Goal: Task Accomplishment & Management: Manage account settings

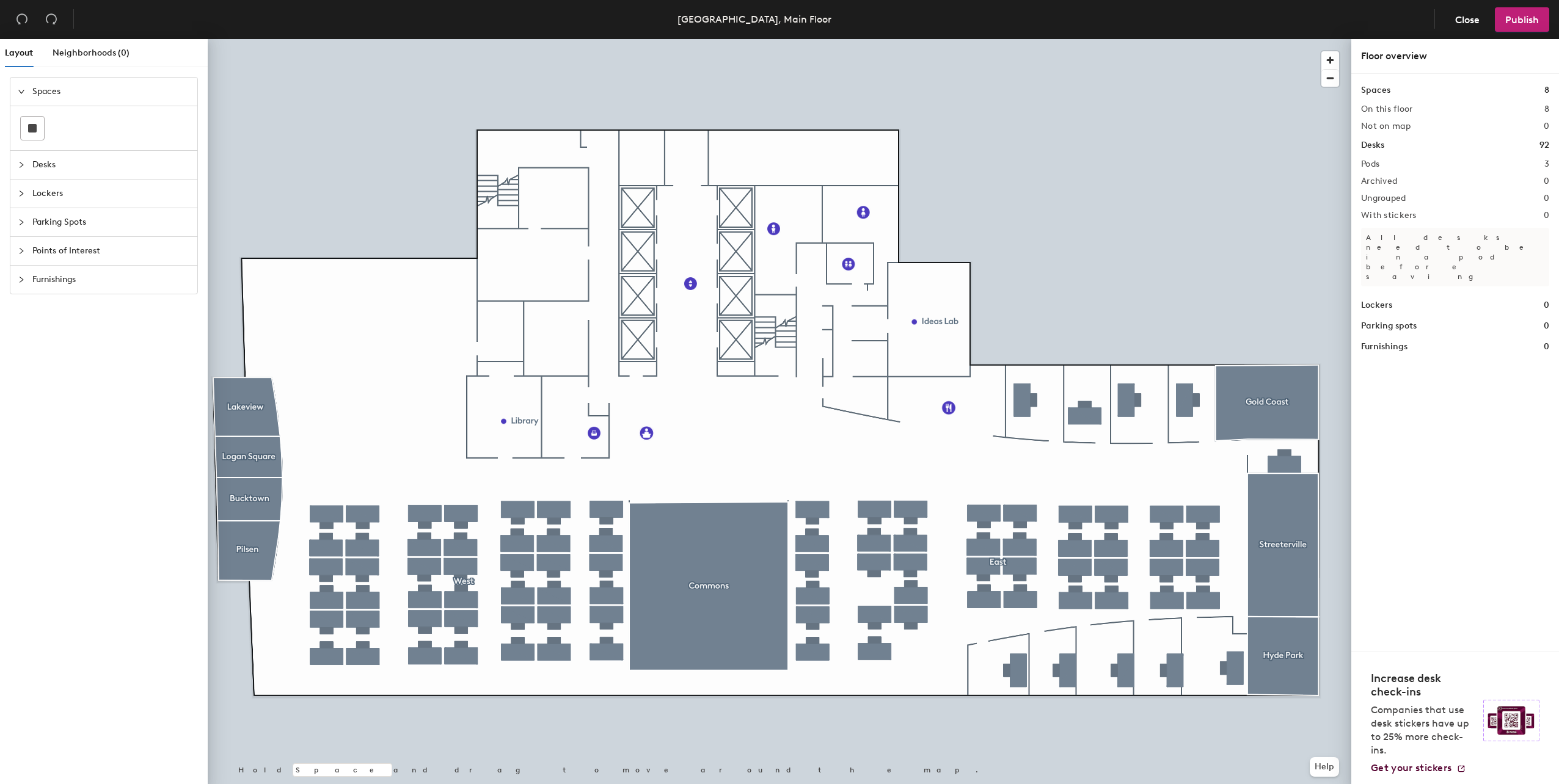
click at [386, 39] on div at bounding box center [780, 39] width 1144 height 0
click at [390, 39] on div at bounding box center [780, 39] width 1144 height 0
click at [83, 168] on span "Desks" at bounding box center [111, 165] width 158 height 28
click at [145, 160] on icon at bounding box center [140, 157] width 15 height 8
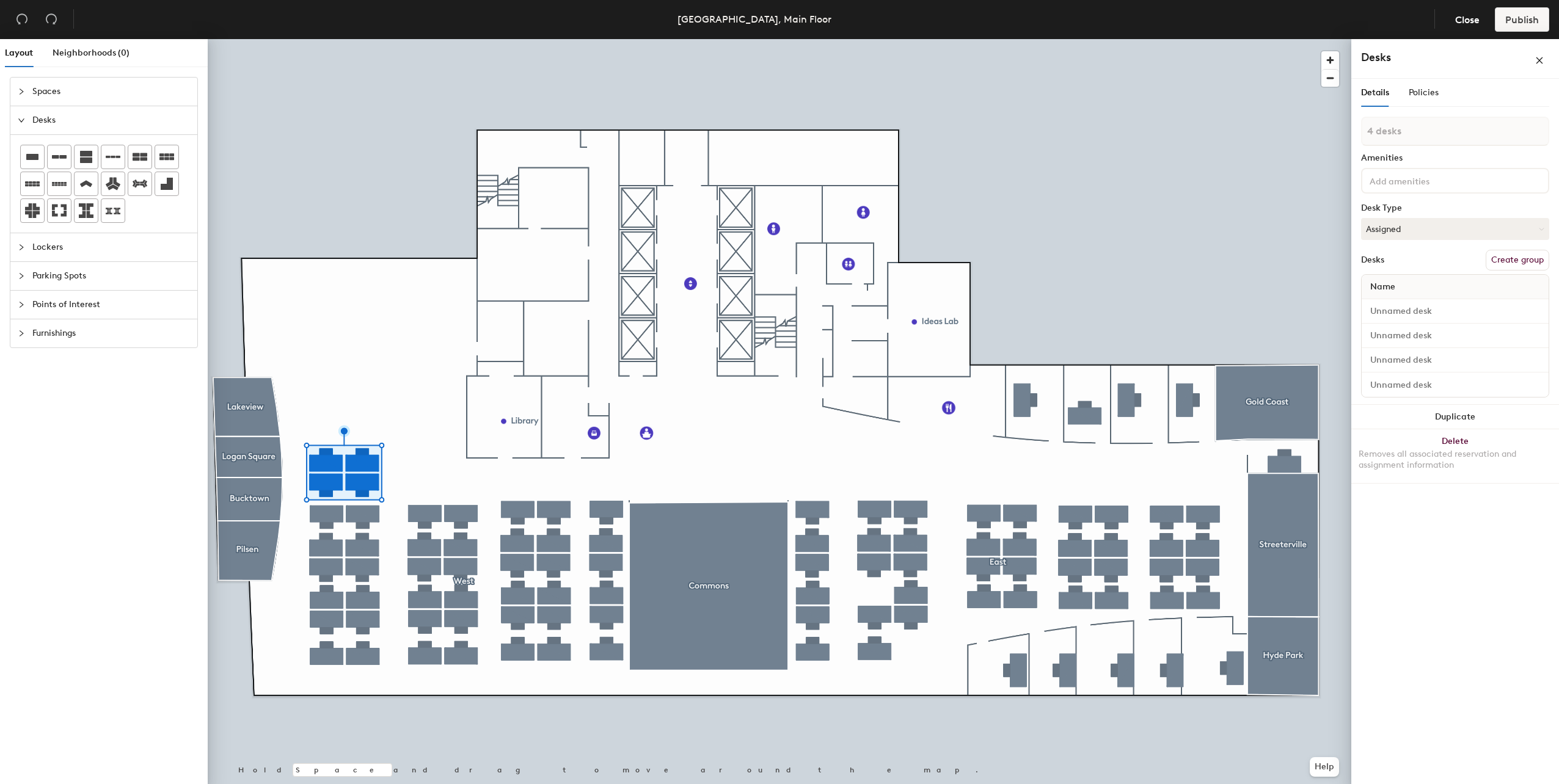
type input "1 desk"
click at [361, 39] on div at bounding box center [780, 39] width 1144 height 0
click at [357, 39] on div at bounding box center [780, 39] width 1144 height 0
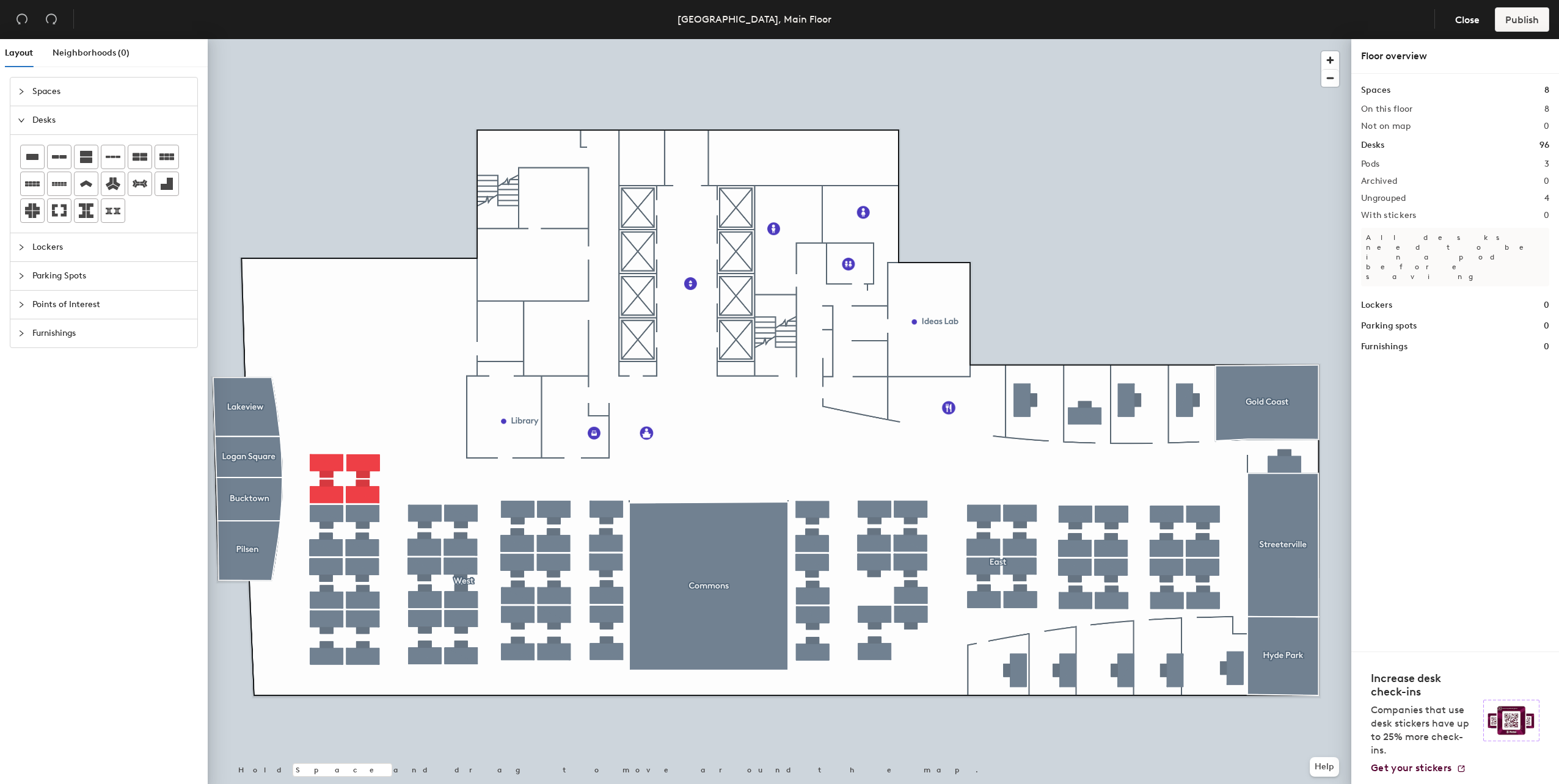
click at [320, 39] on div at bounding box center [780, 39] width 1144 height 0
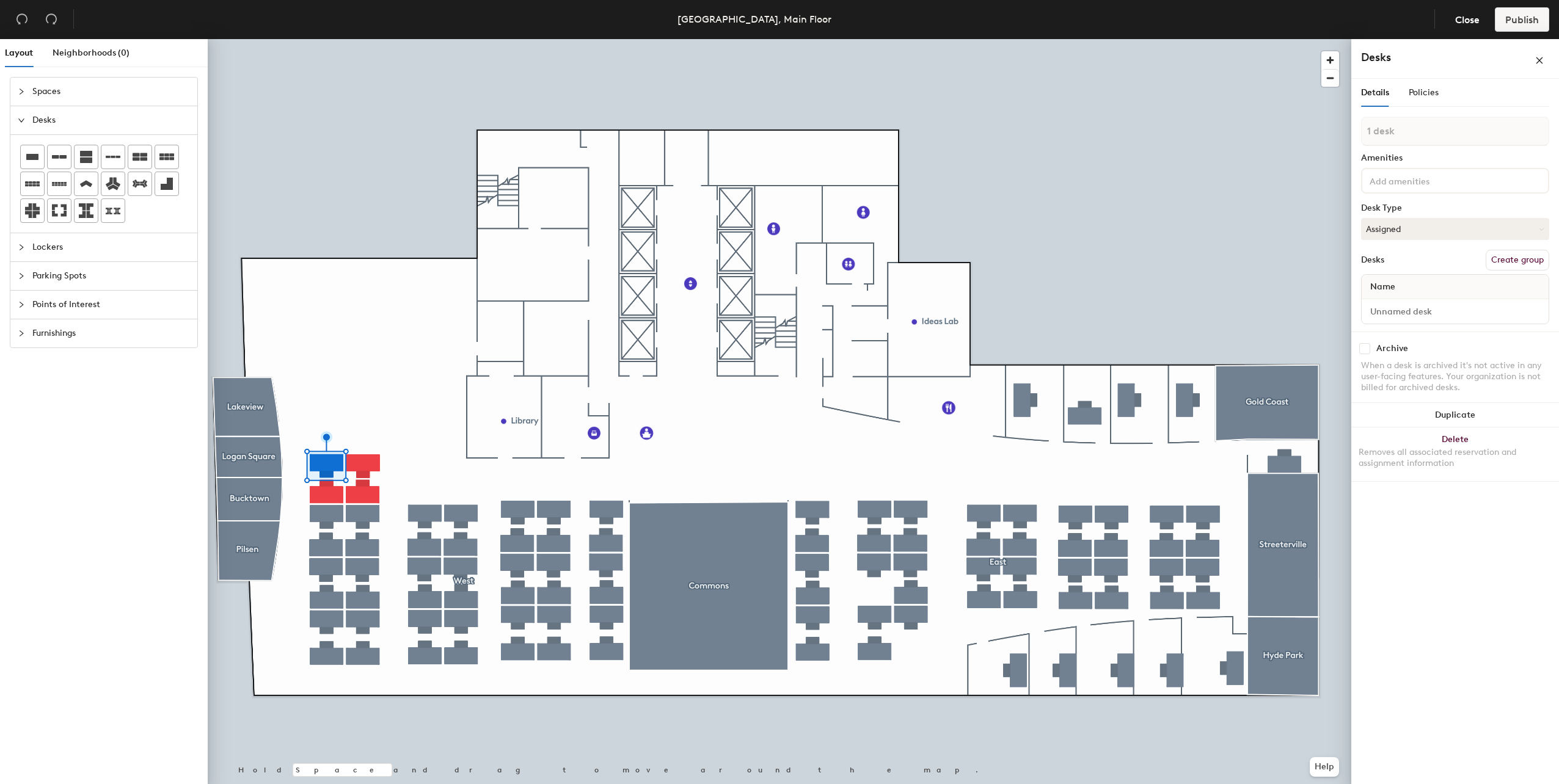
click at [295, 39] on div at bounding box center [780, 39] width 1144 height 0
drag, startPoint x: 379, startPoint y: 487, endPoint x: 145, endPoint y: 160, distance: 402.1
click at [145, 160] on icon at bounding box center [140, 157] width 15 height 8
type input "1 desk"
click at [395, 39] on div at bounding box center [780, 39] width 1144 height 0
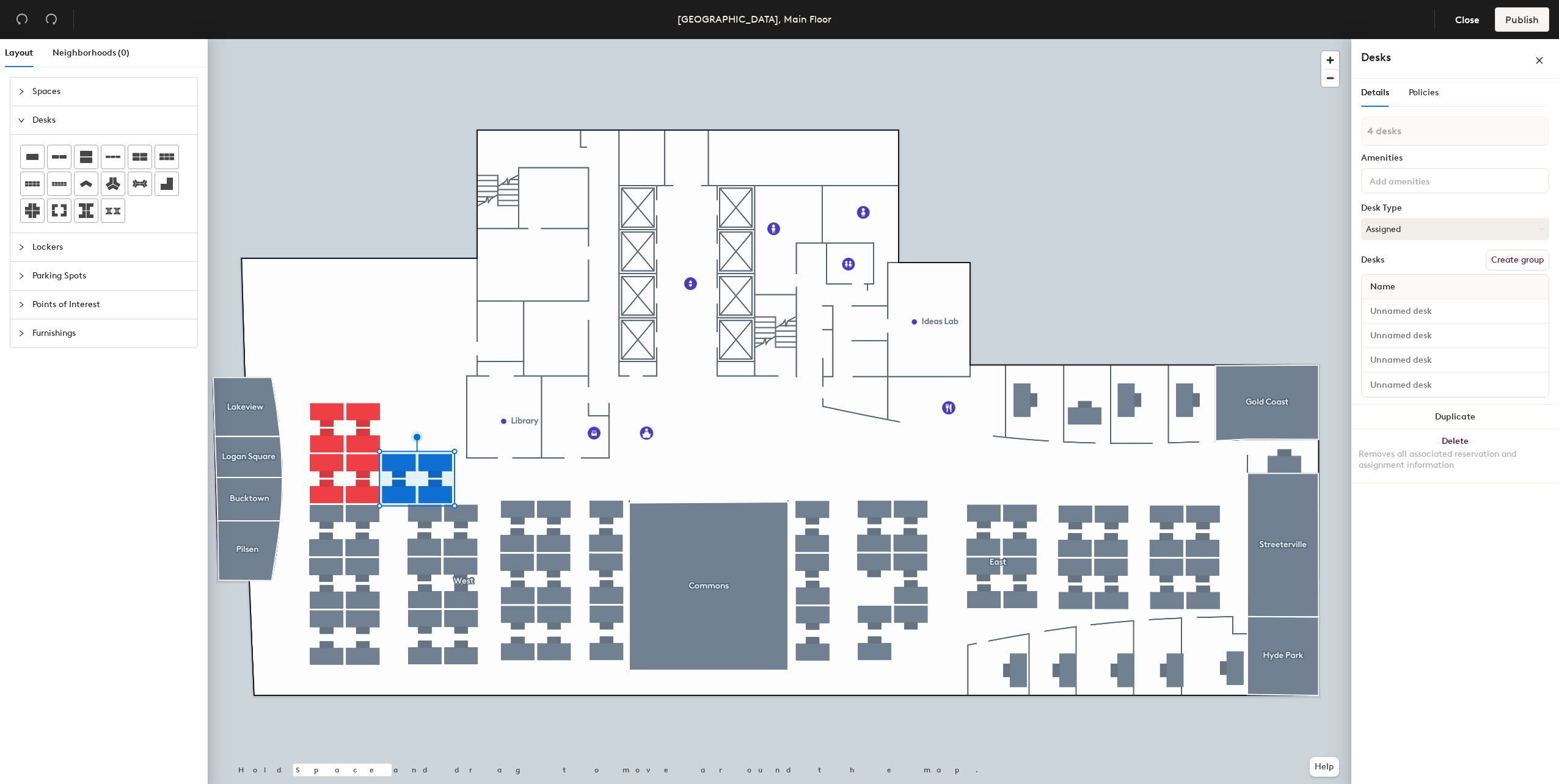
click at [479, 39] on div at bounding box center [780, 39] width 1144 height 0
click at [391, 39] on div at bounding box center [780, 39] width 1144 height 0
click at [435, 39] on div at bounding box center [780, 39] width 1144 height 0
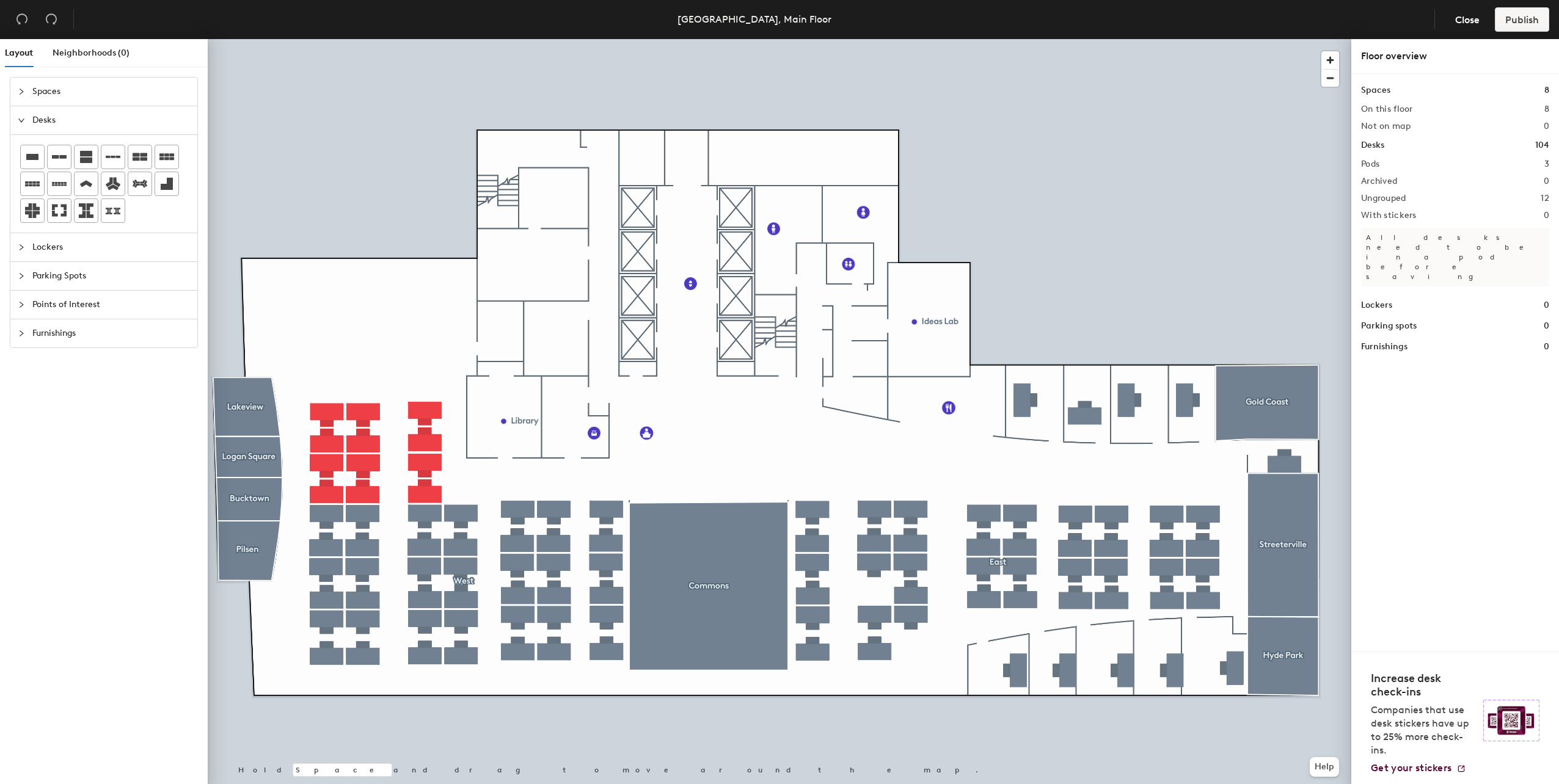
click at [387, 39] on div at bounding box center [780, 39] width 1144 height 0
click at [1460, 15] on span "Close" at bounding box center [1468, 20] width 24 height 11
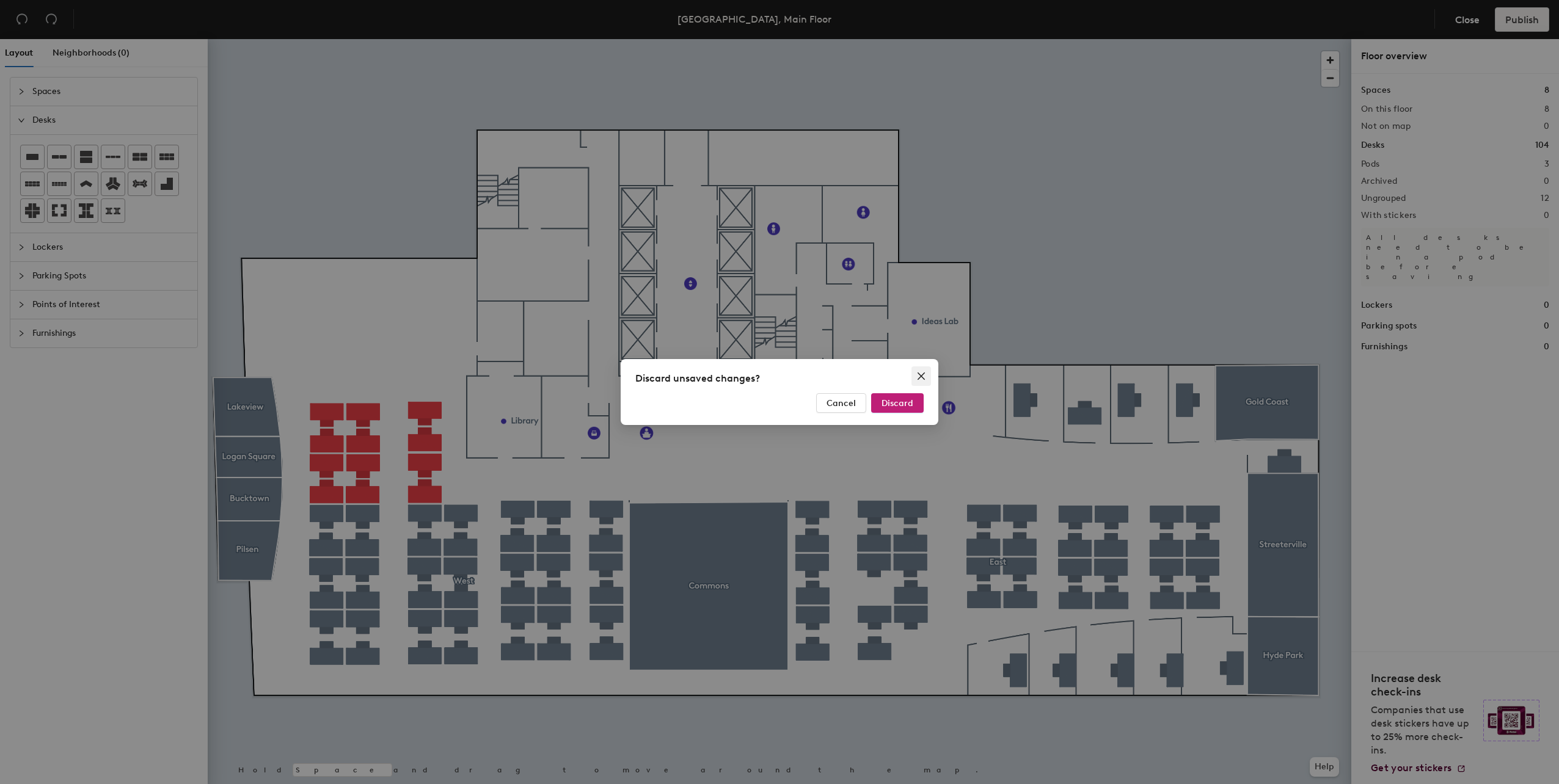
click at [924, 372] on icon "close" at bounding box center [921, 376] width 9 height 9
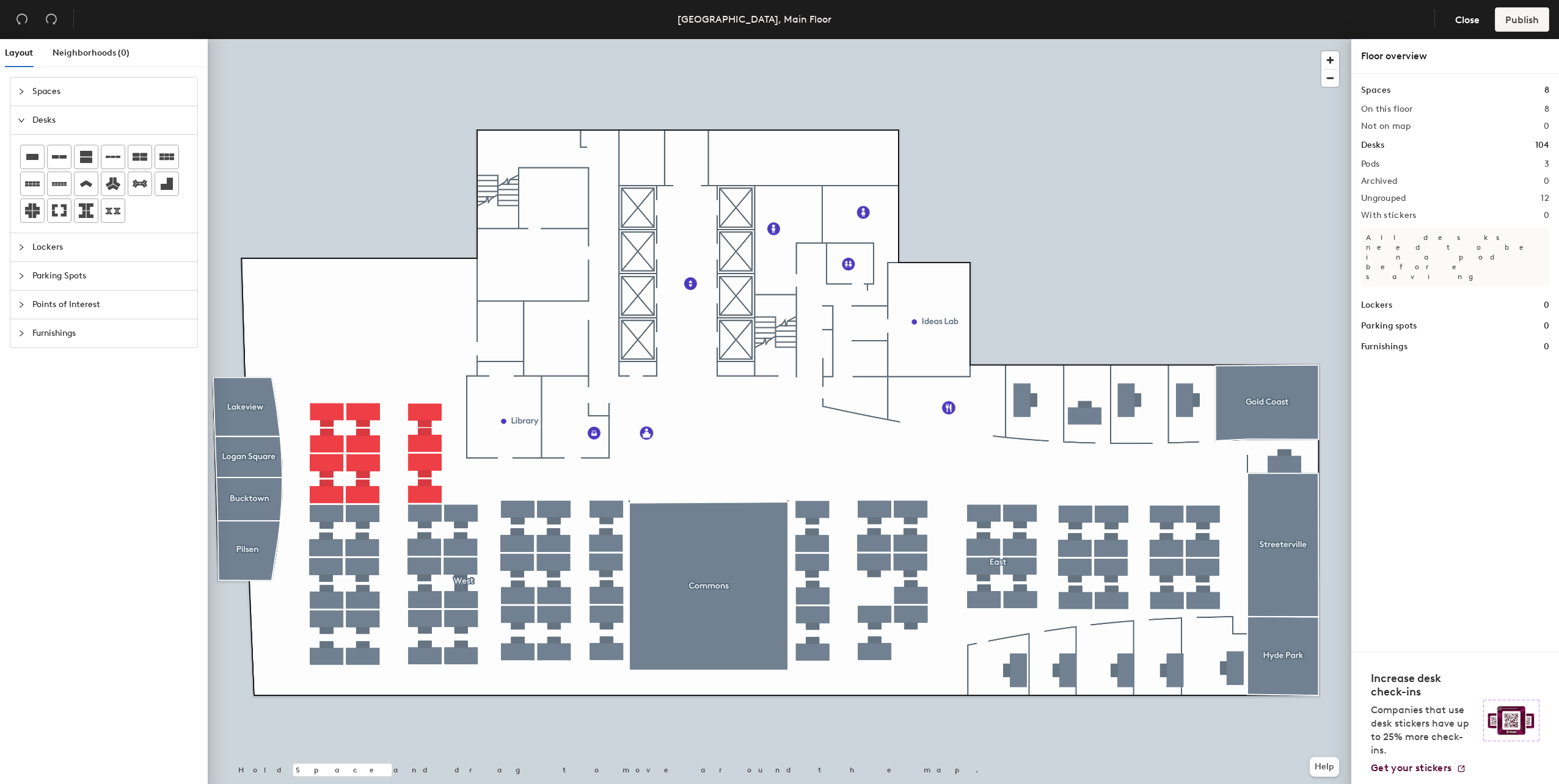
click at [1411, 242] on p "All desks need to be in a pod before saving" at bounding box center [1456, 256] width 188 height 59
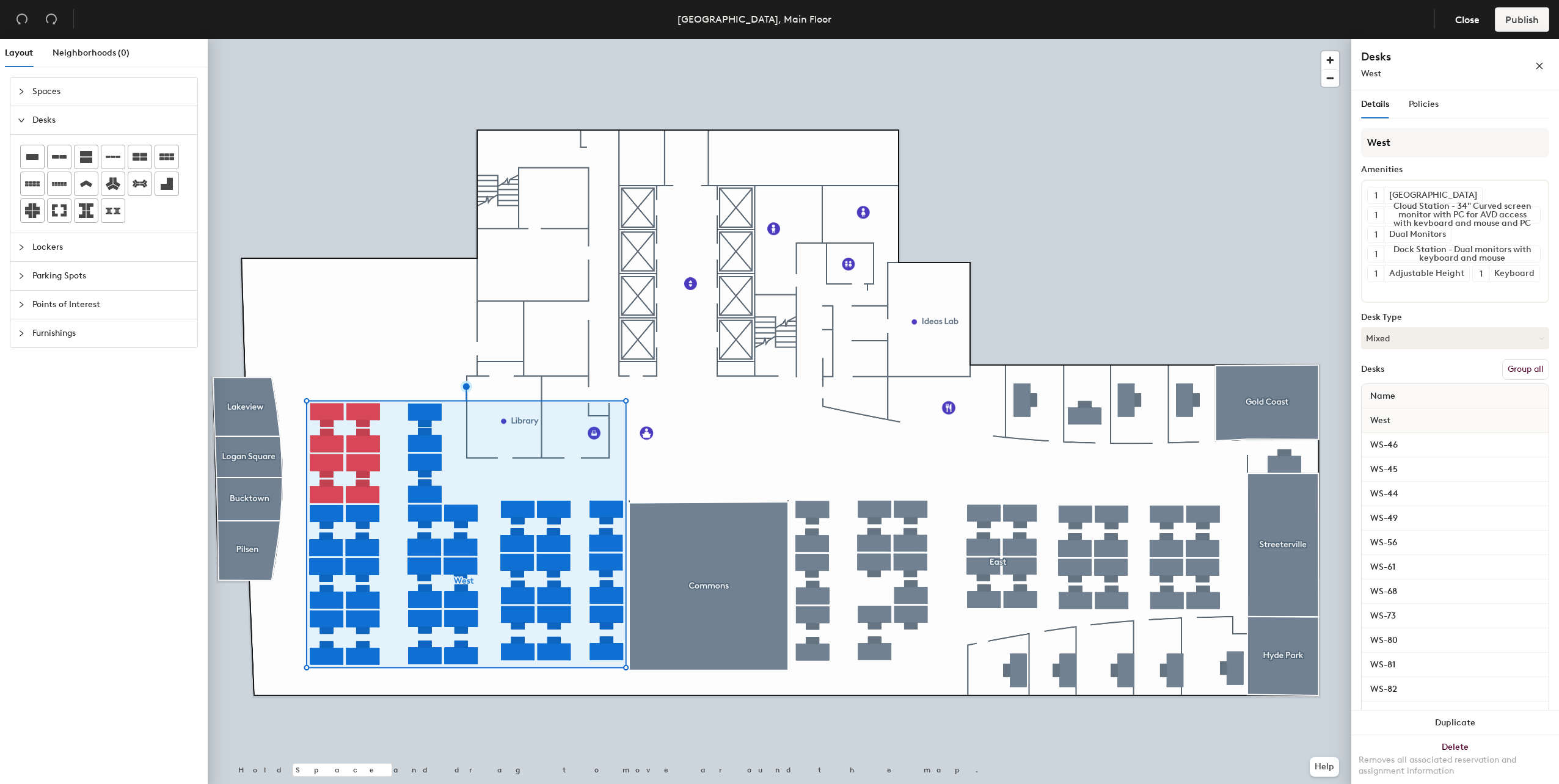
click at [302, 39] on div at bounding box center [780, 39] width 1144 height 0
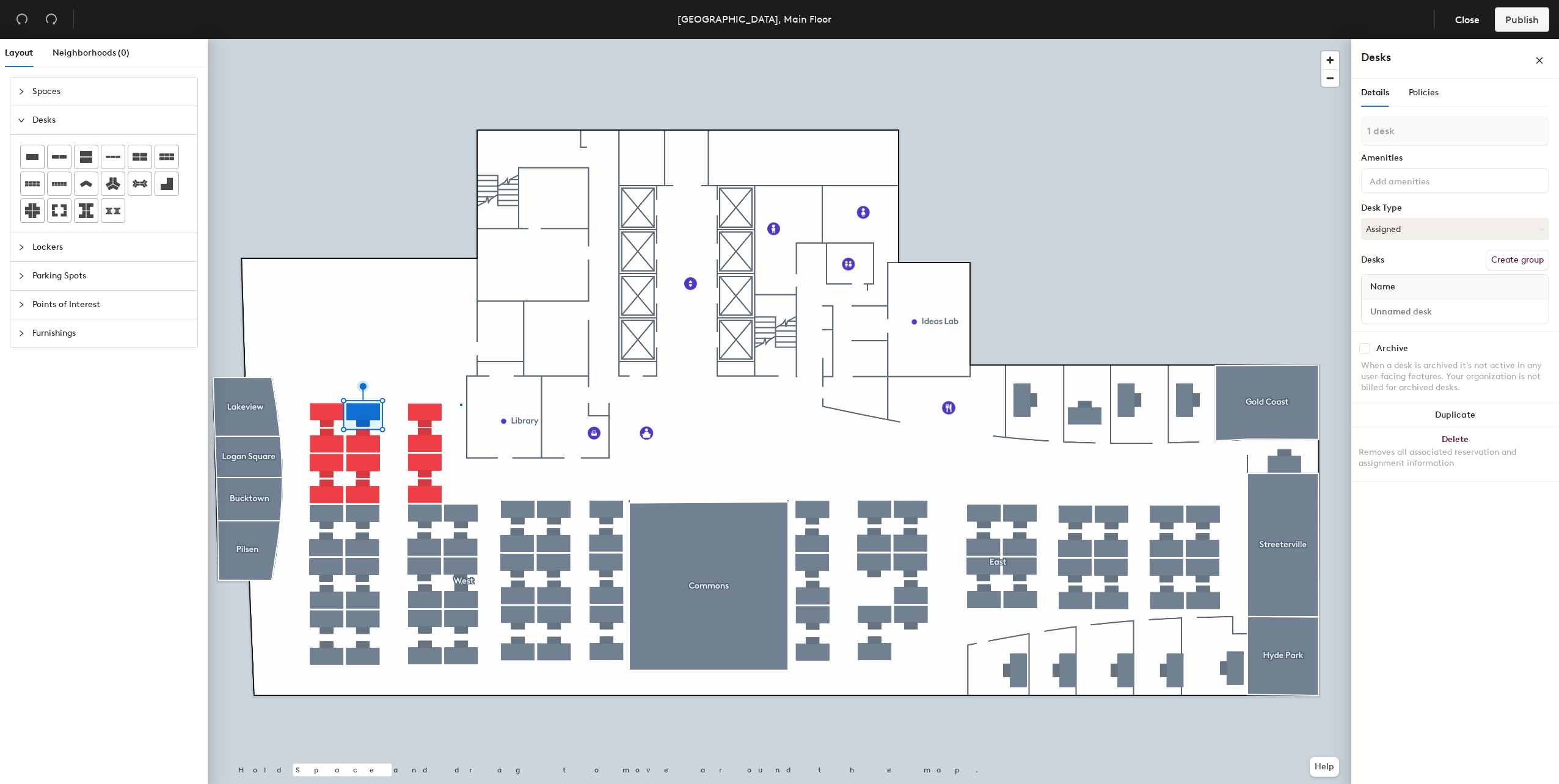
click at [461, 39] on div at bounding box center [780, 39] width 1144 height 0
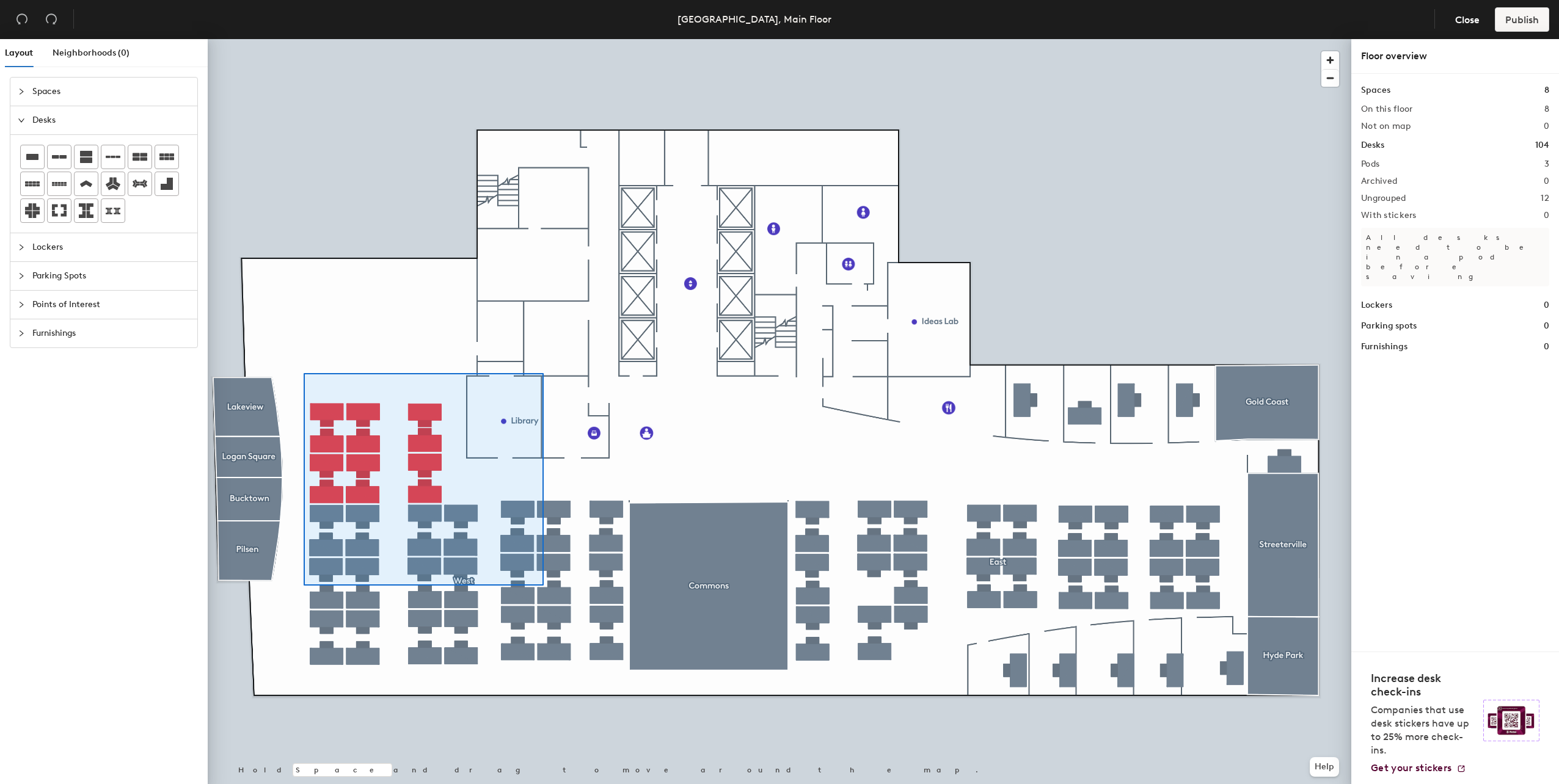
click at [548, 39] on div at bounding box center [780, 39] width 1144 height 0
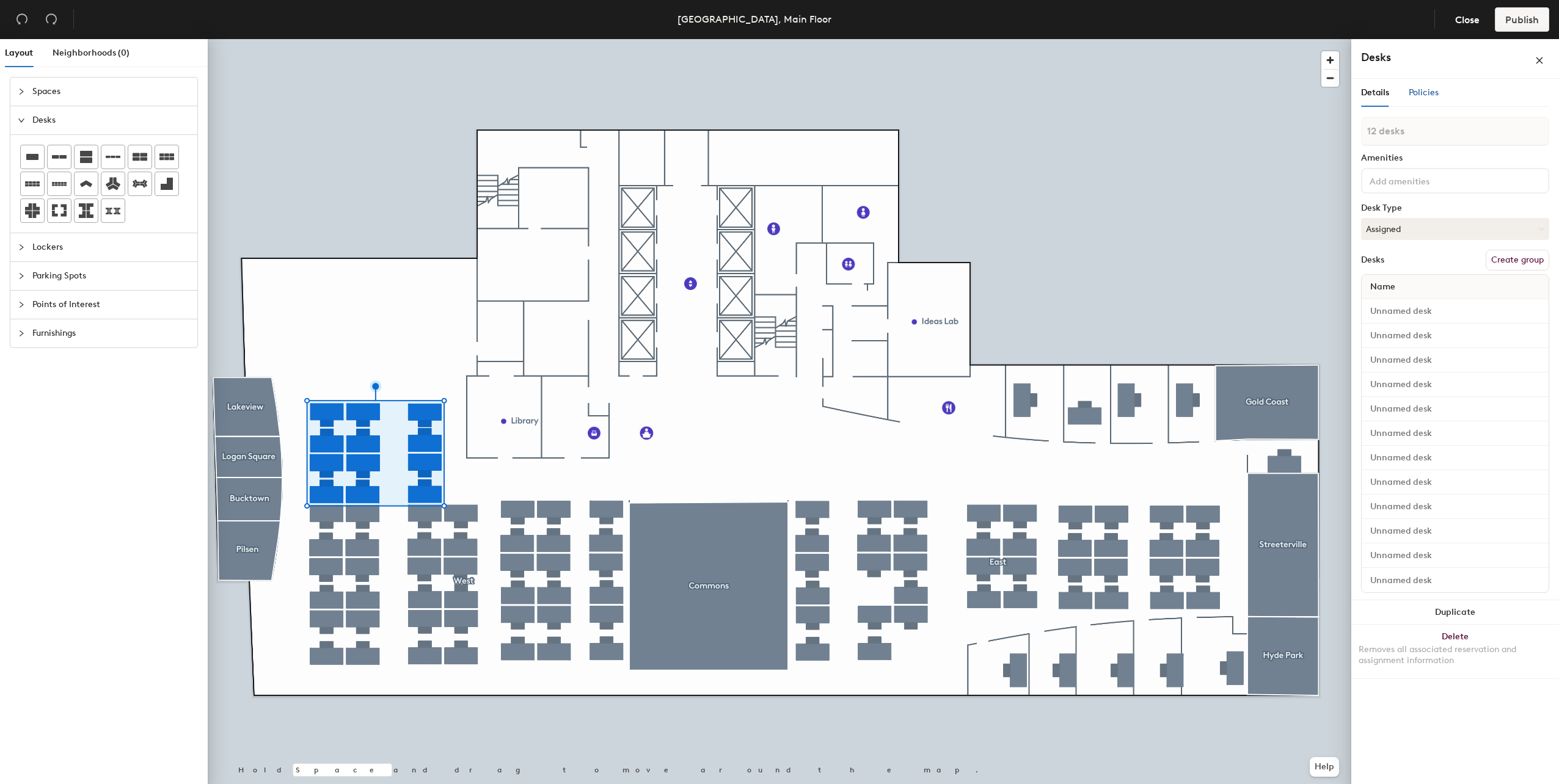
click at [1427, 97] on span "Policies" at bounding box center [1424, 92] width 30 height 10
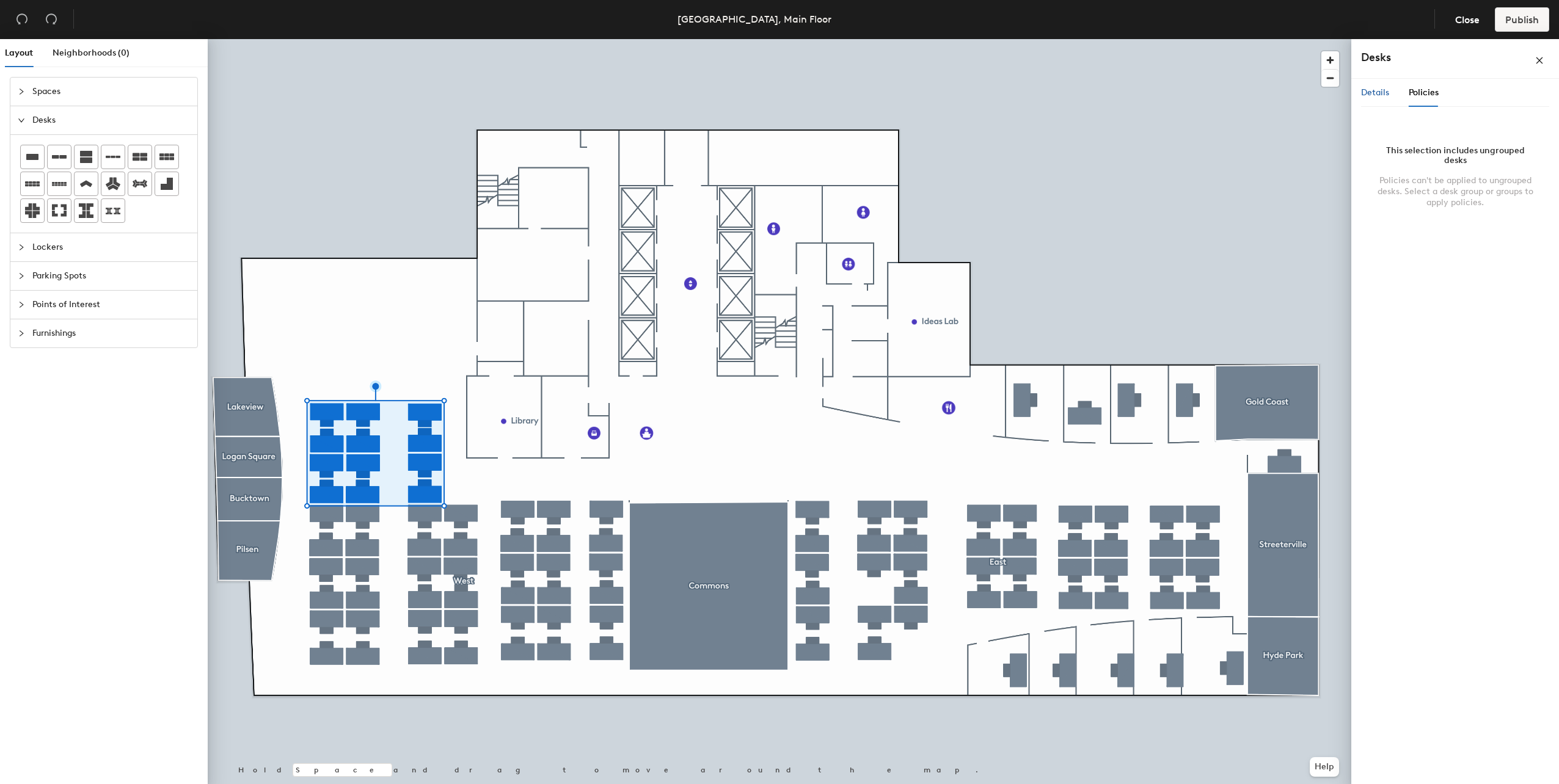
click at [1382, 95] on span "Details" at bounding box center [1375, 92] width 28 height 10
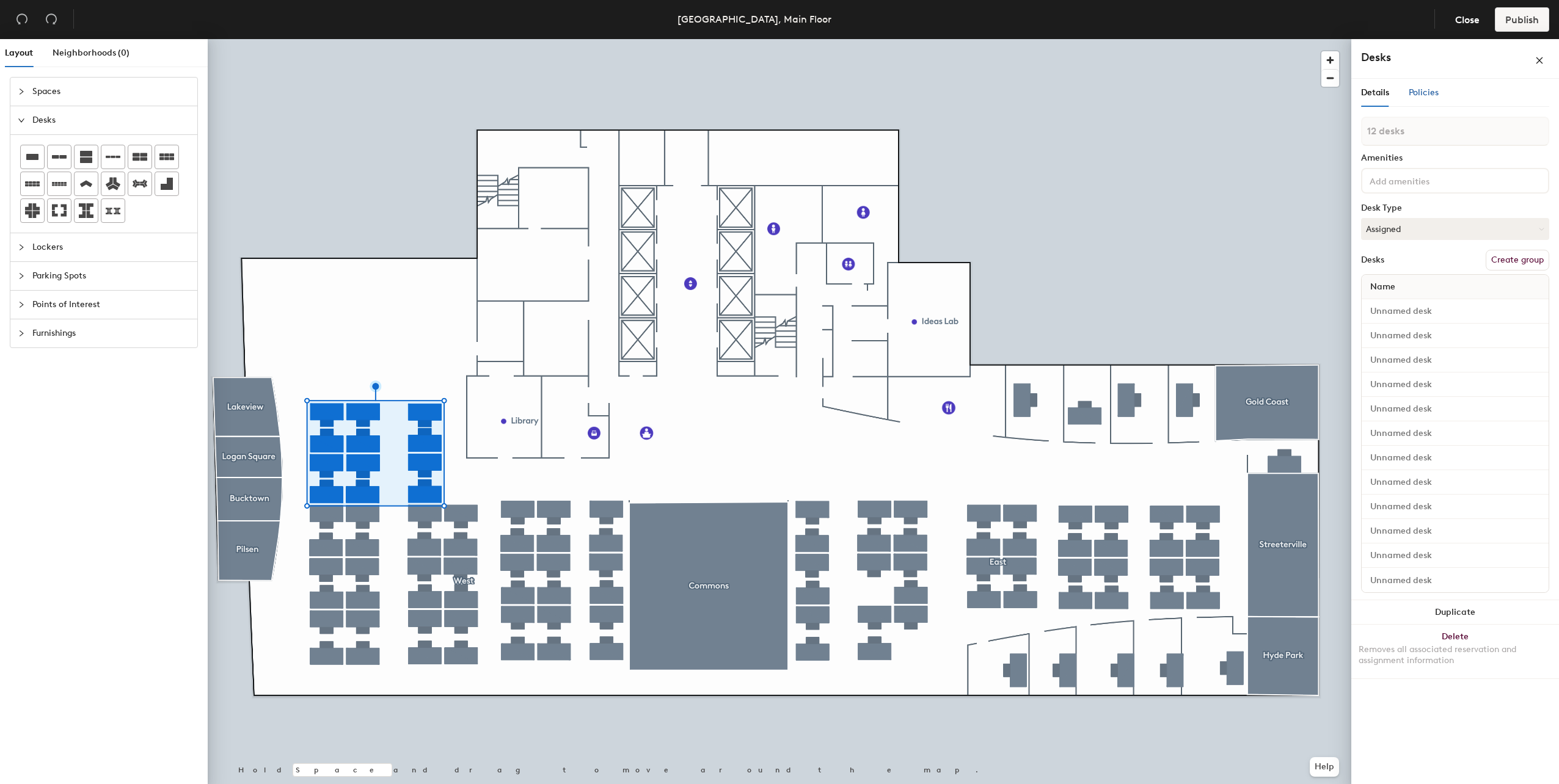
click at [1425, 91] on span "Policies" at bounding box center [1424, 92] width 30 height 10
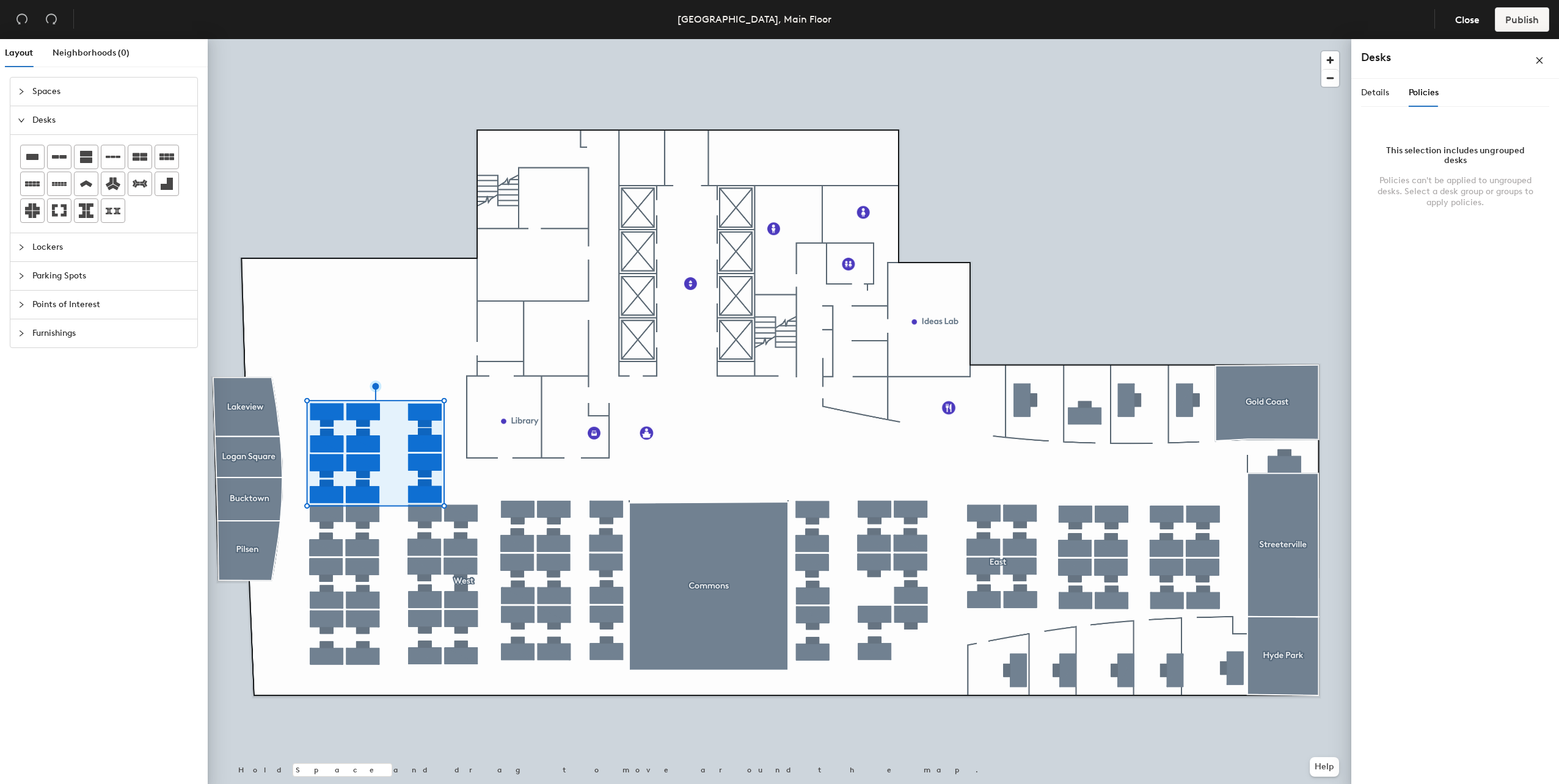
click at [1394, 91] on div "Details Policies" at bounding box center [1400, 93] width 77 height 28
click at [1382, 91] on span "Details" at bounding box center [1375, 92] width 28 height 10
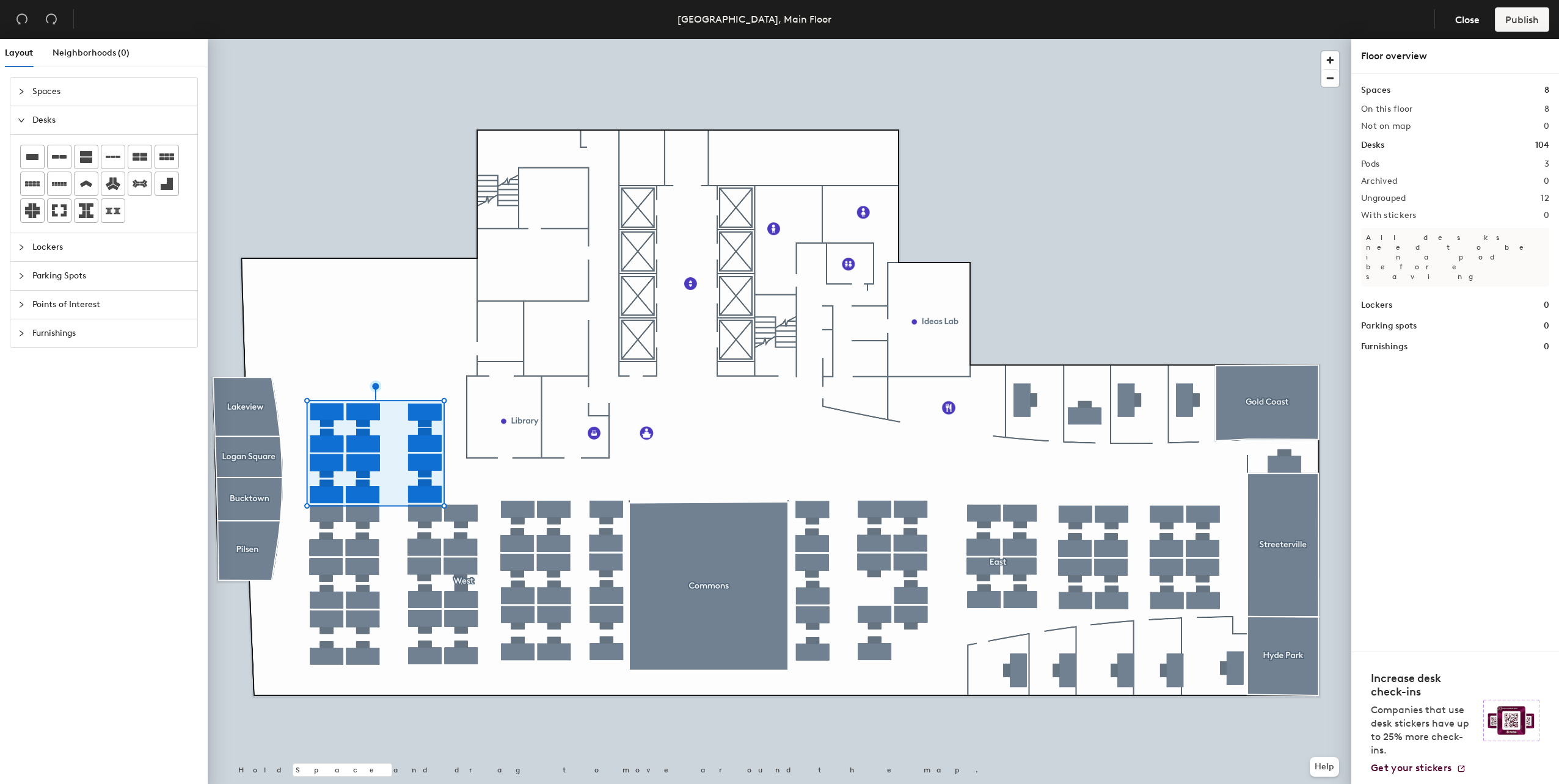
click at [327, 39] on div at bounding box center [780, 39] width 1144 height 0
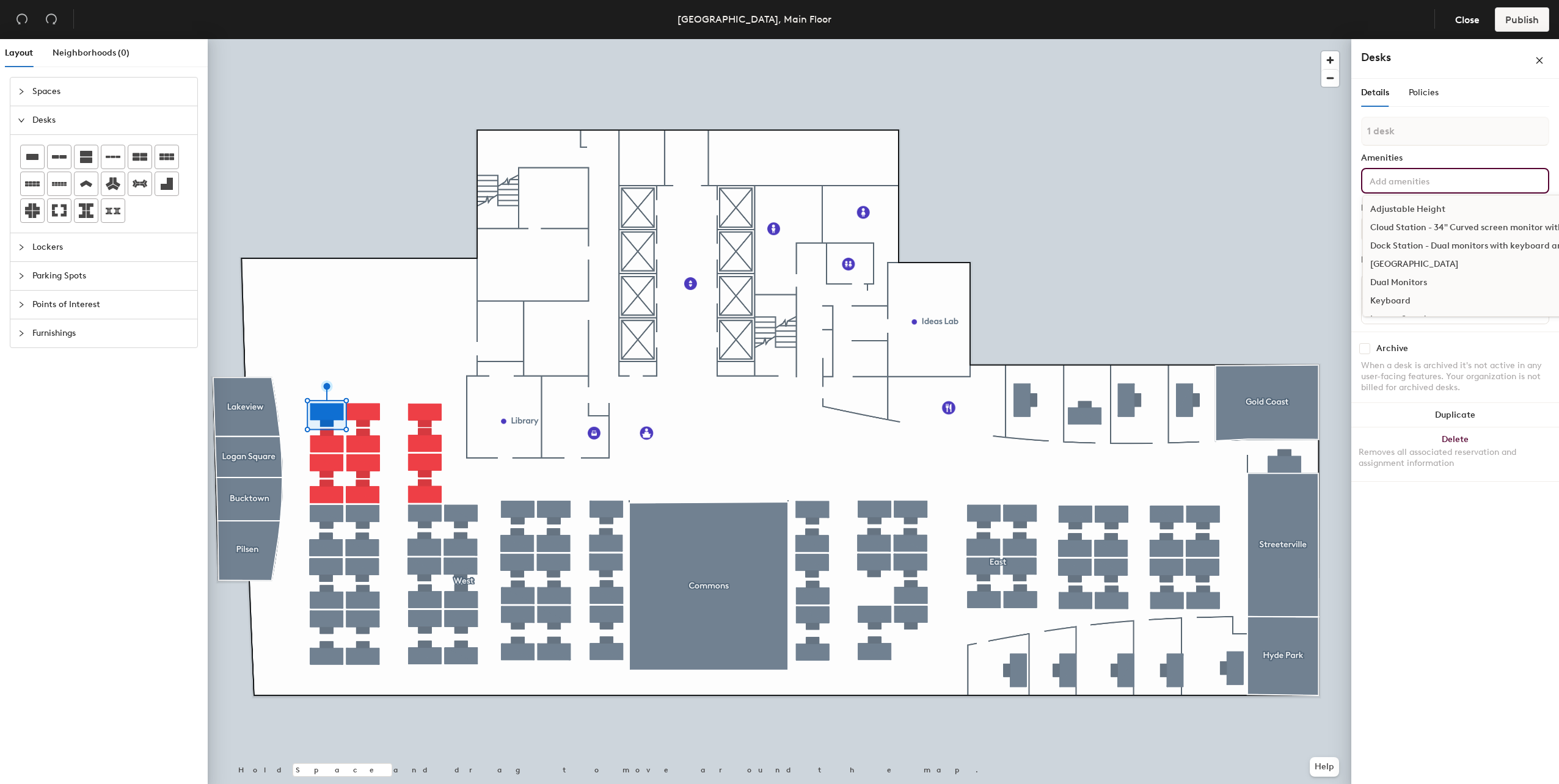
click at [1441, 178] on input at bounding box center [1423, 180] width 110 height 15
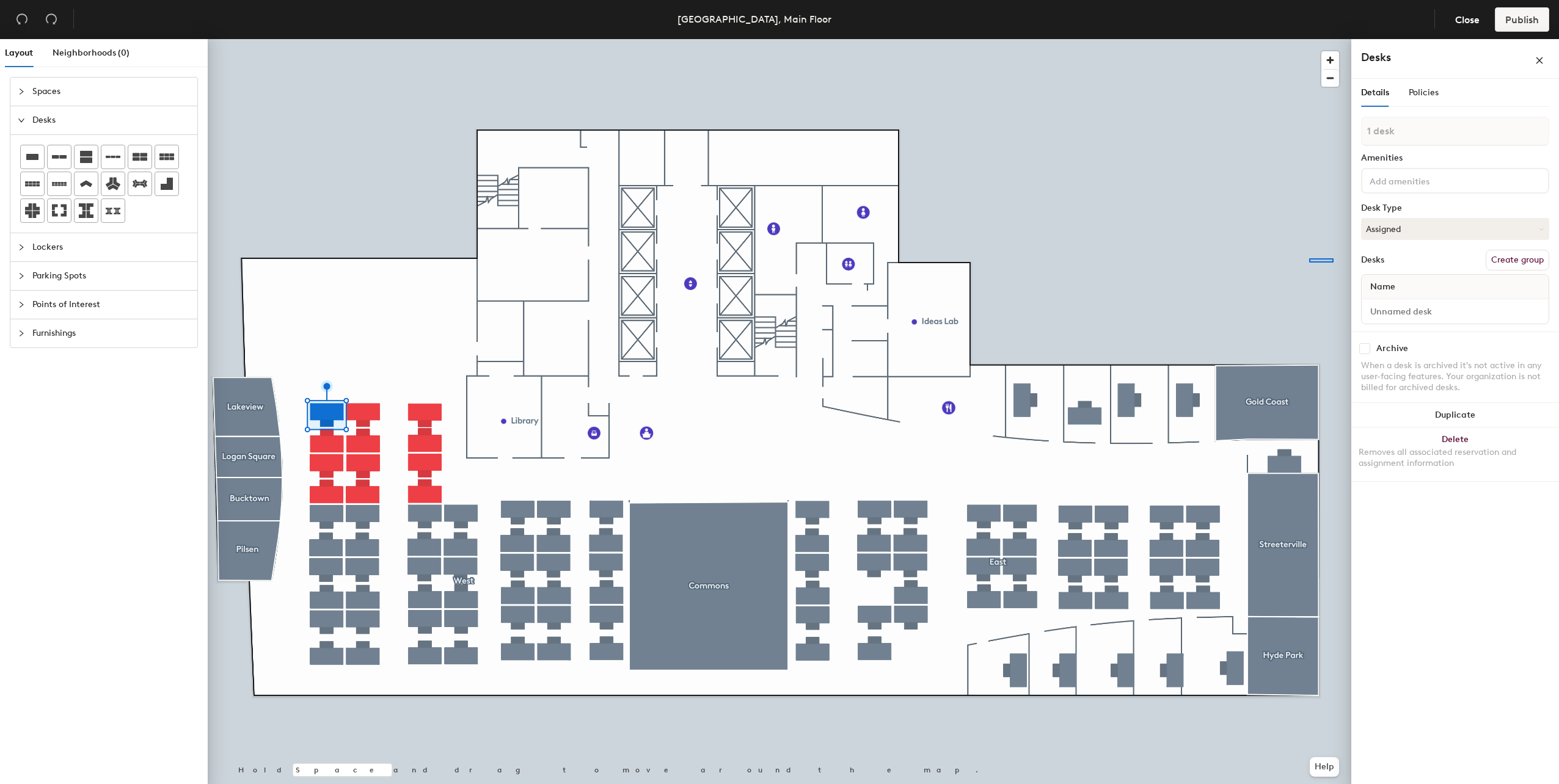
click at [1262, 39] on div at bounding box center [780, 39] width 1144 height 0
click at [1424, 311] on input at bounding box center [1455, 311] width 182 height 17
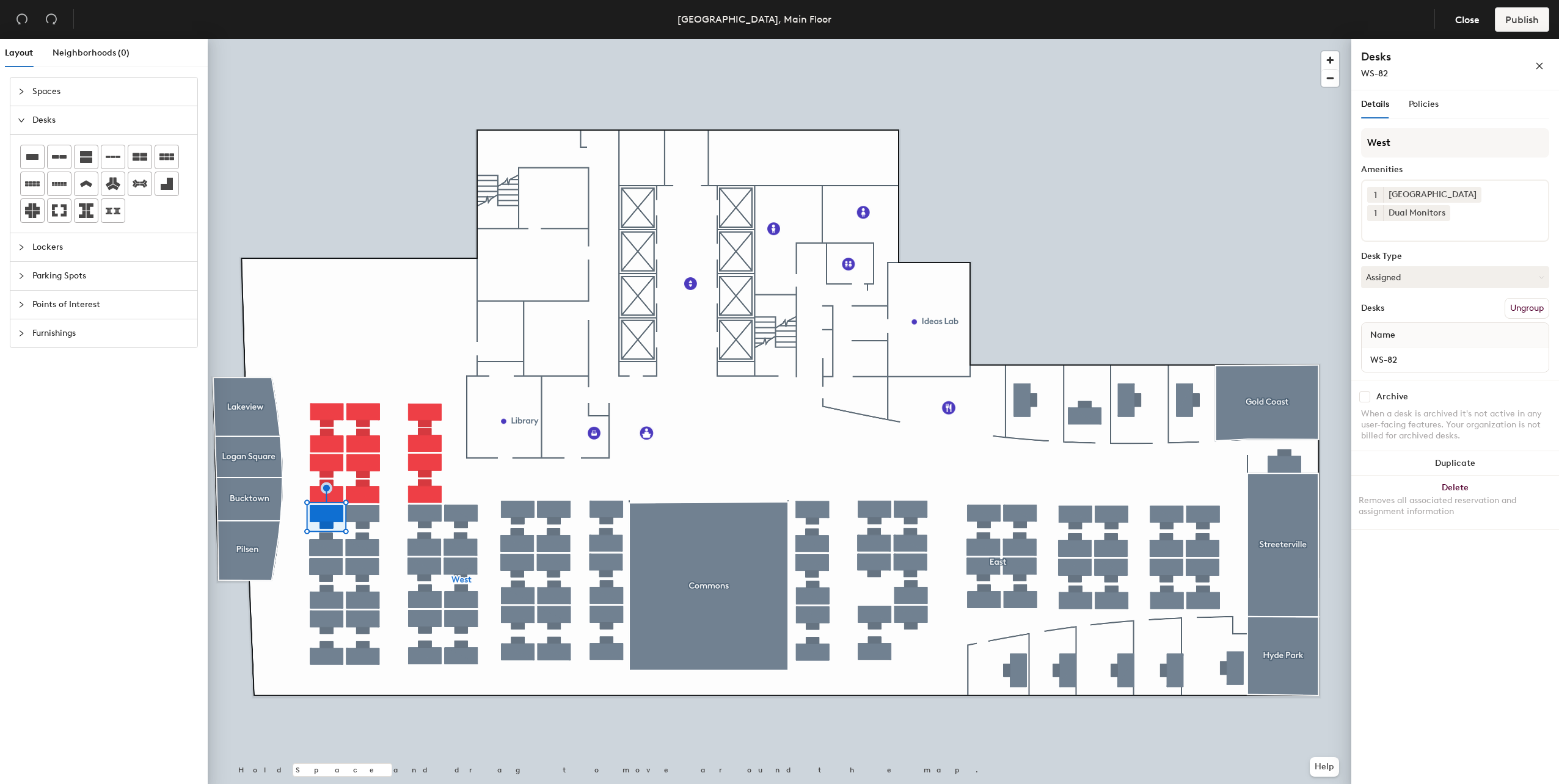
click at [357, 39] on div at bounding box center [780, 39] width 1144 height 0
click at [1300, 356] on div "Layout Neighborhoods (0) Spaces Desks Lockers Parking Spots Points of Interest …" at bounding box center [780, 414] width 1559 height 750
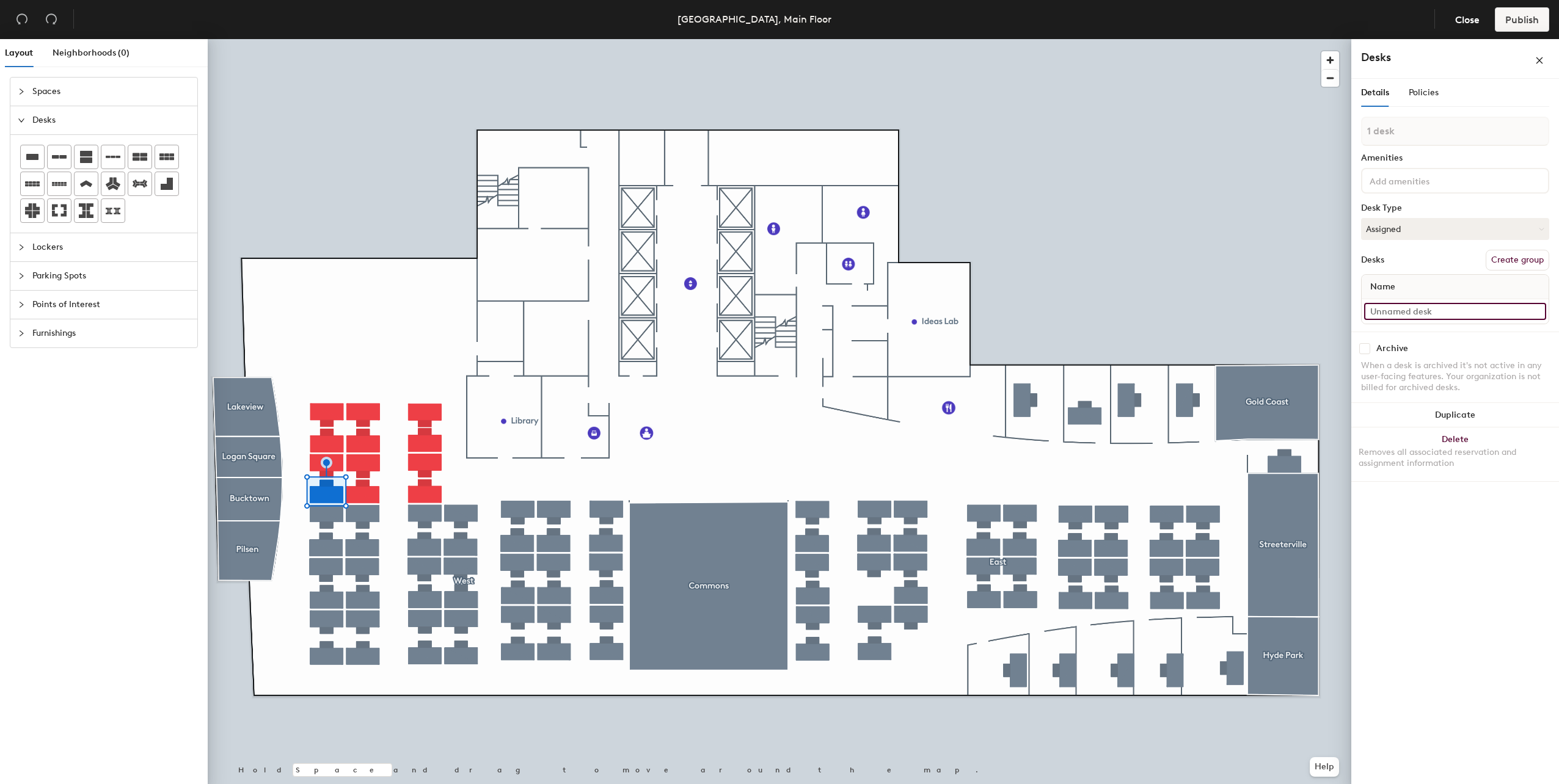
click at [1410, 306] on input at bounding box center [1455, 311] width 182 height 17
paste input "WS-82"
type input "WS-82"
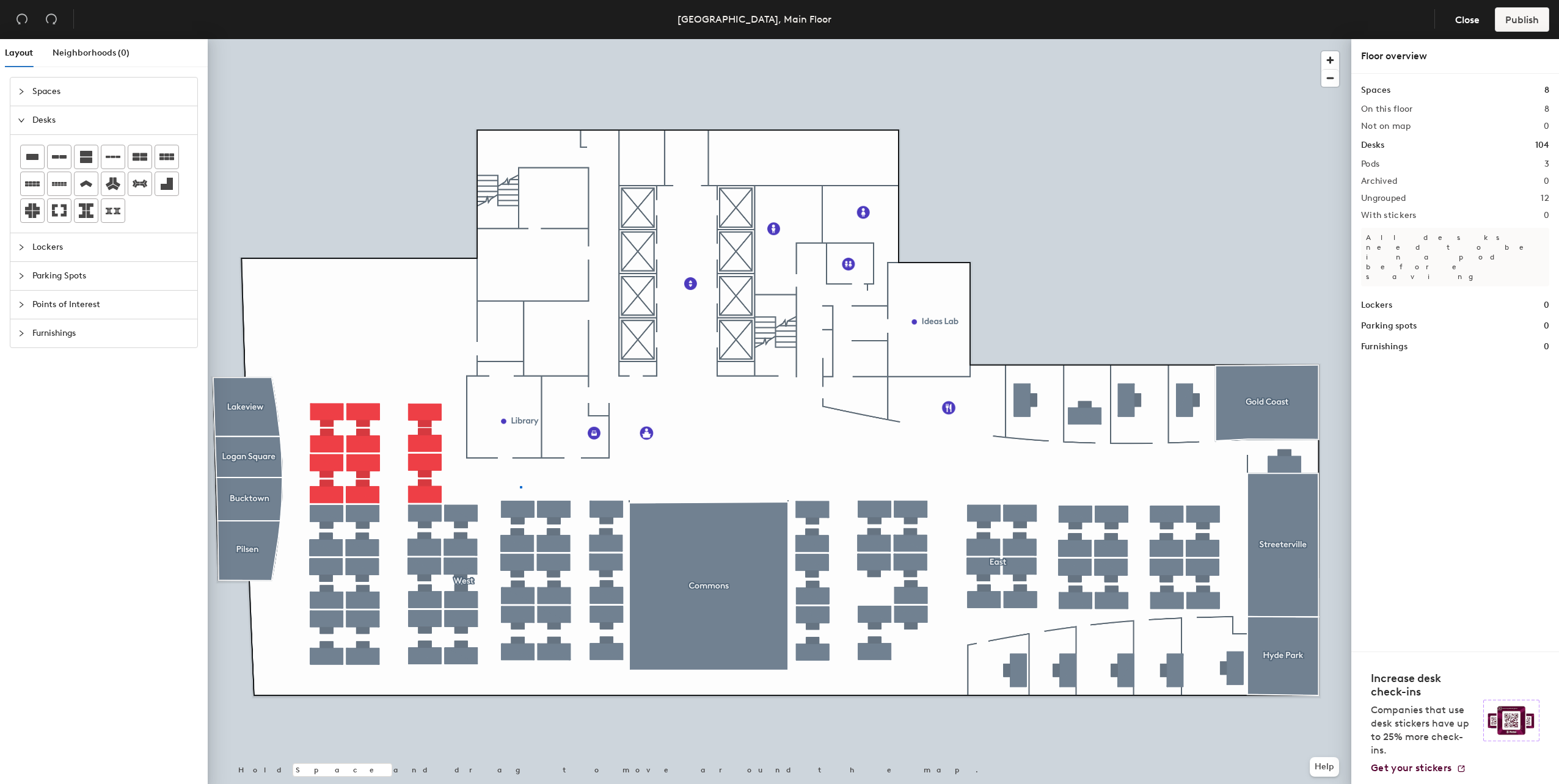
click at [520, 39] on div at bounding box center [780, 39] width 1144 height 0
click at [434, 39] on div at bounding box center [780, 39] width 1144 height 0
click at [95, 48] on span "Neighborhoods (0)" at bounding box center [90, 52] width 77 height 10
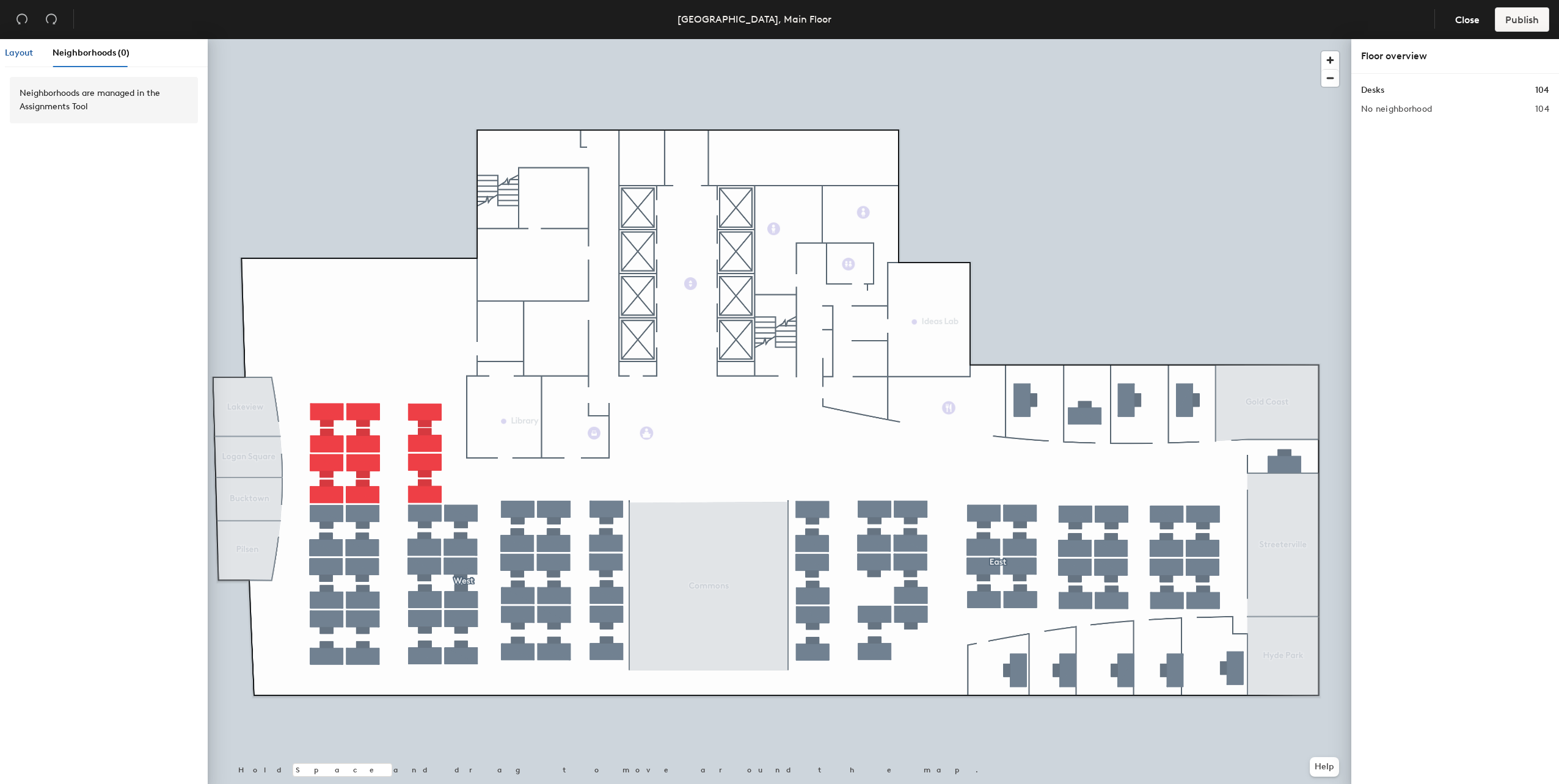
click at [11, 47] on div "Layout" at bounding box center [19, 53] width 28 height 13
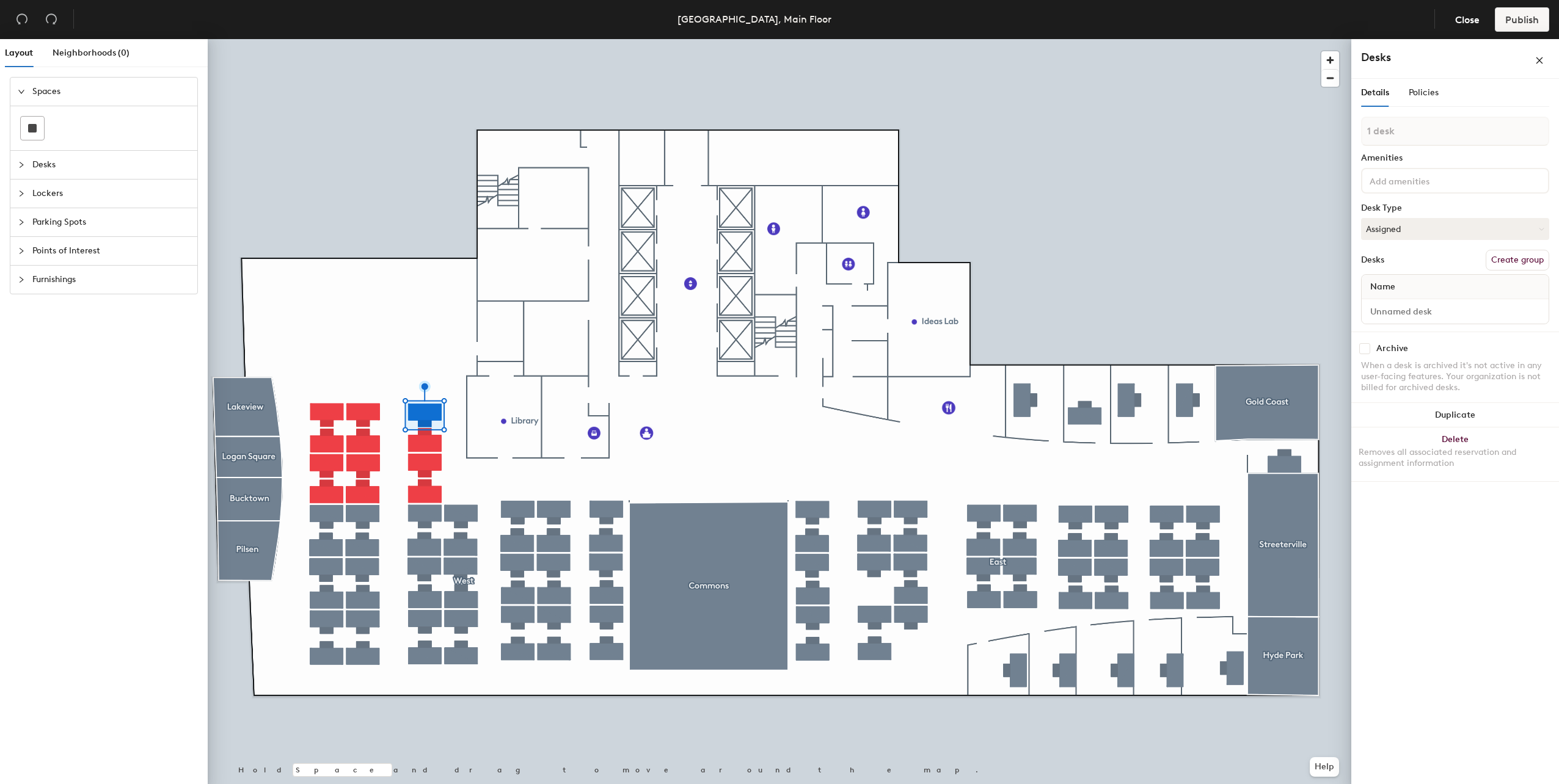
click at [456, 39] on div at bounding box center [780, 39] width 1144 height 0
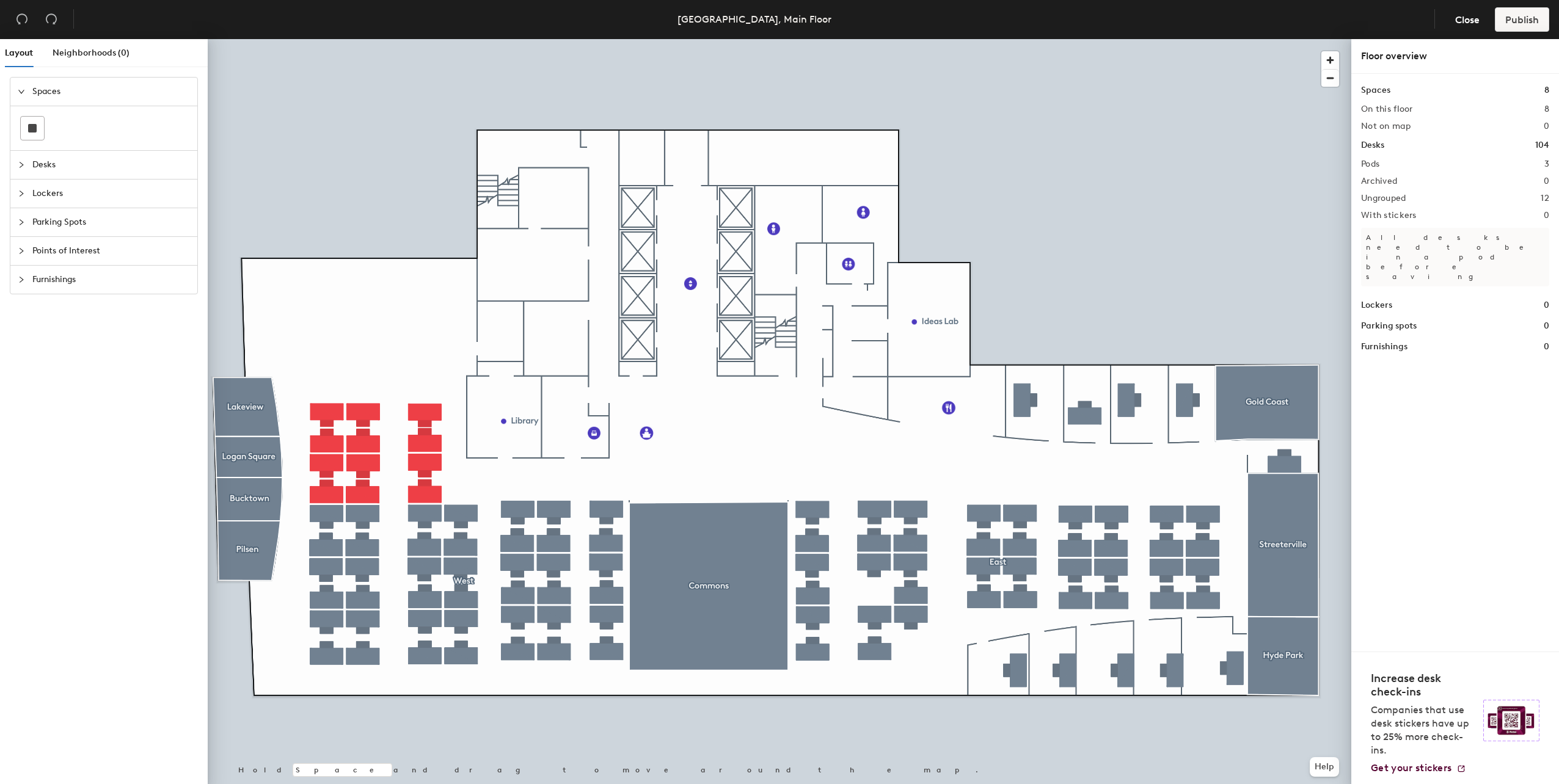
click at [86, 158] on span "Desks" at bounding box center [111, 165] width 158 height 28
click at [31, 84] on div "Spaces" at bounding box center [103, 91] width 187 height 28
click at [46, 190] on span "Lockers" at bounding box center [111, 194] width 158 height 28
click at [64, 222] on span "Parking Spots" at bounding box center [111, 222] width 158 height 28
click at [48, 257] on span "Points of Interest" at bounding box center [111, 251] width 158 height 28
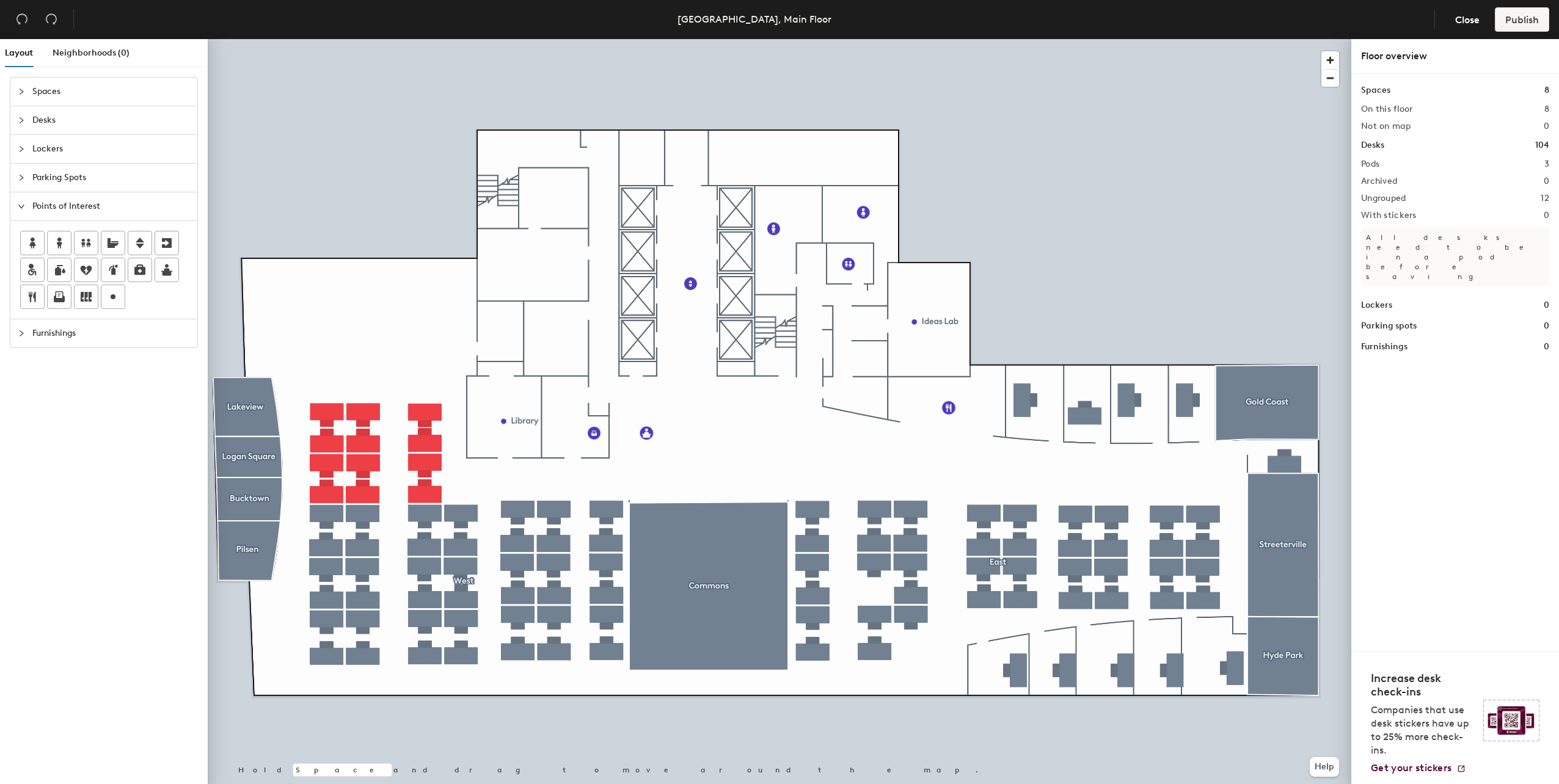
click at [56, 122] on span "Desks" at bounding box center [111, 120] width 158 height 28
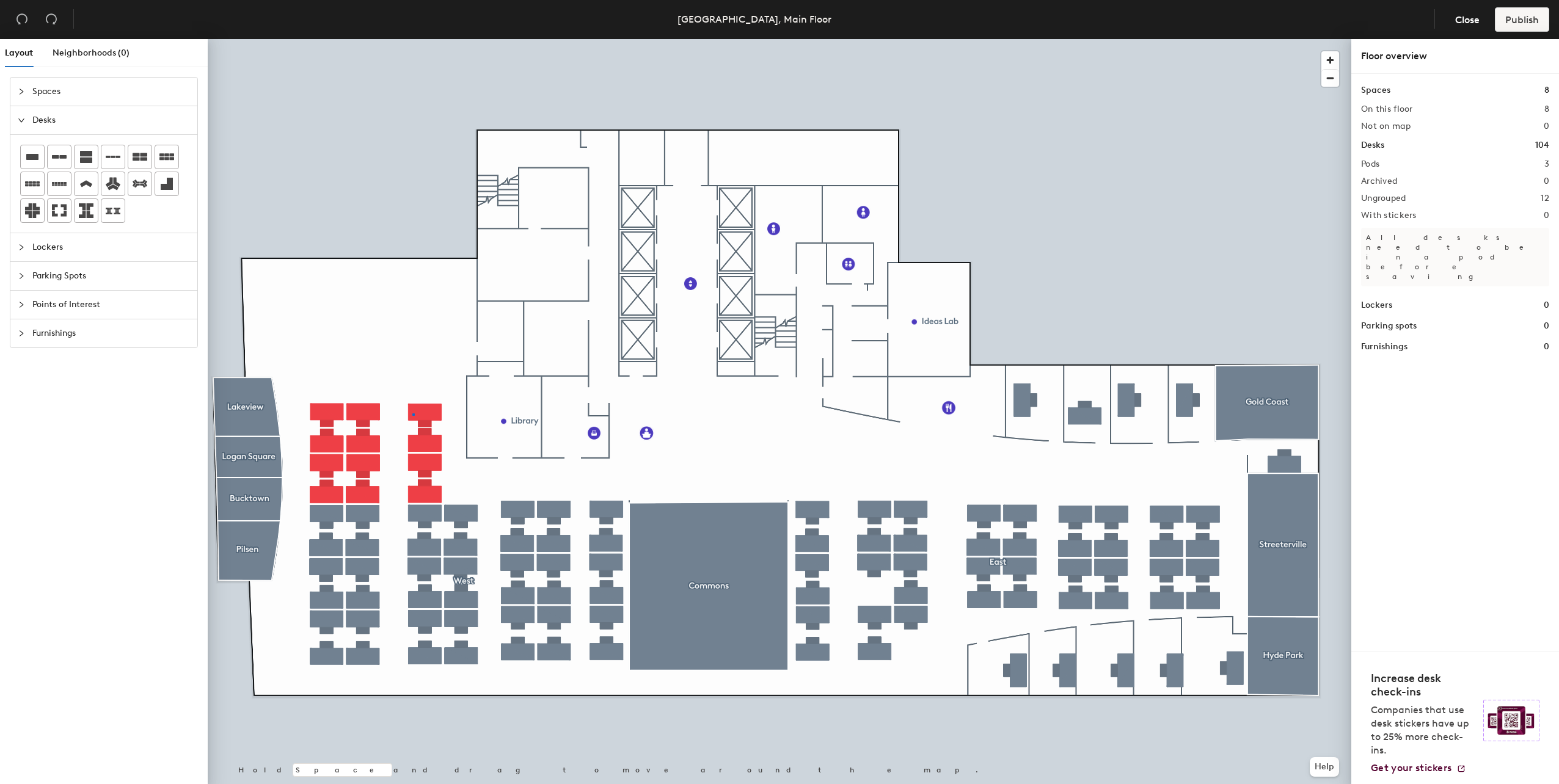
click at [413, 39] on div at bounding box center [780, 39] width 1144 height 0
click at [705, 39] on div at bounding box center [780, 39] width 1144 height 0
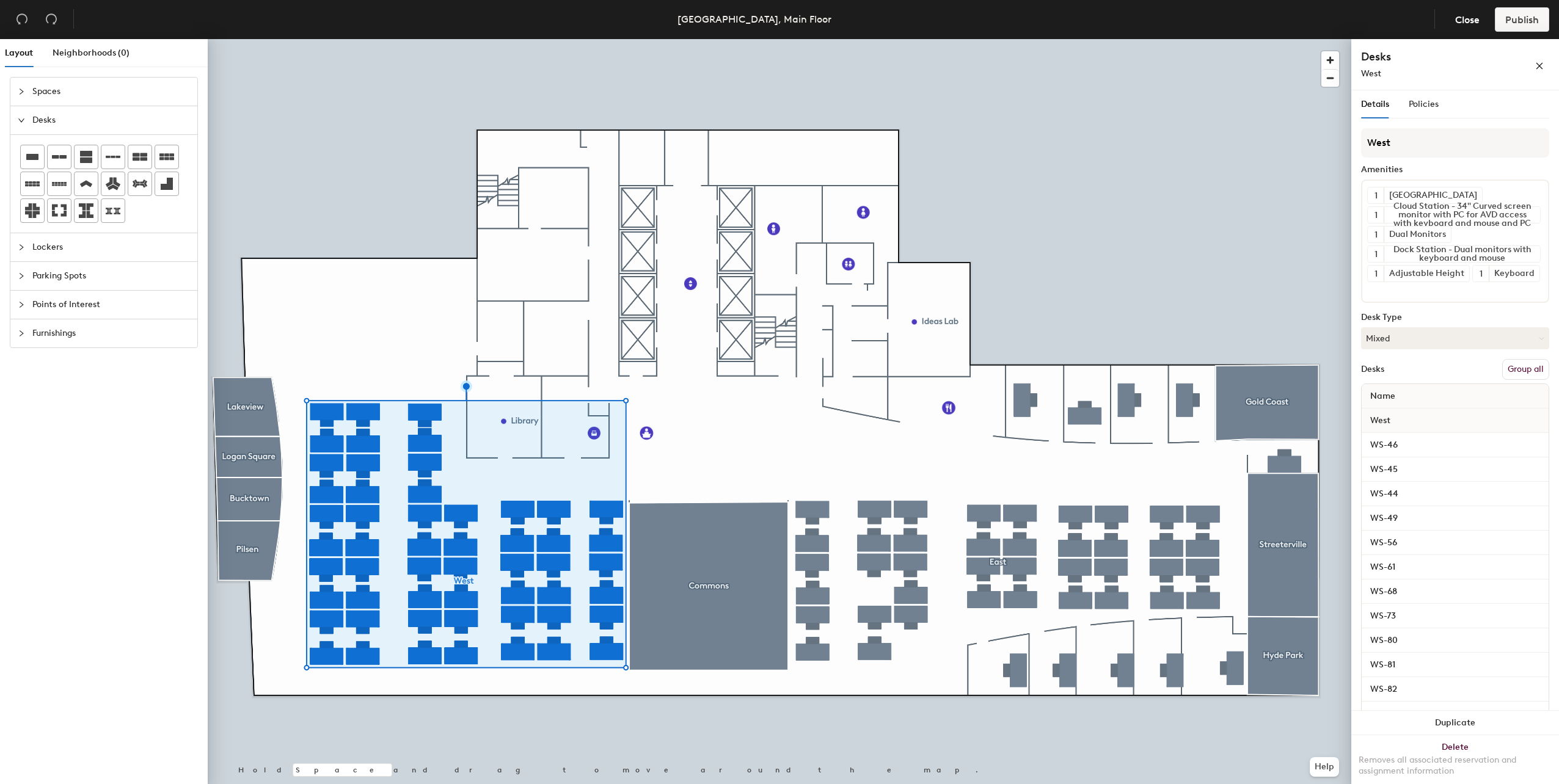
click at [446, 39] on div at bounding box center [780, 39] width 1144 height 0
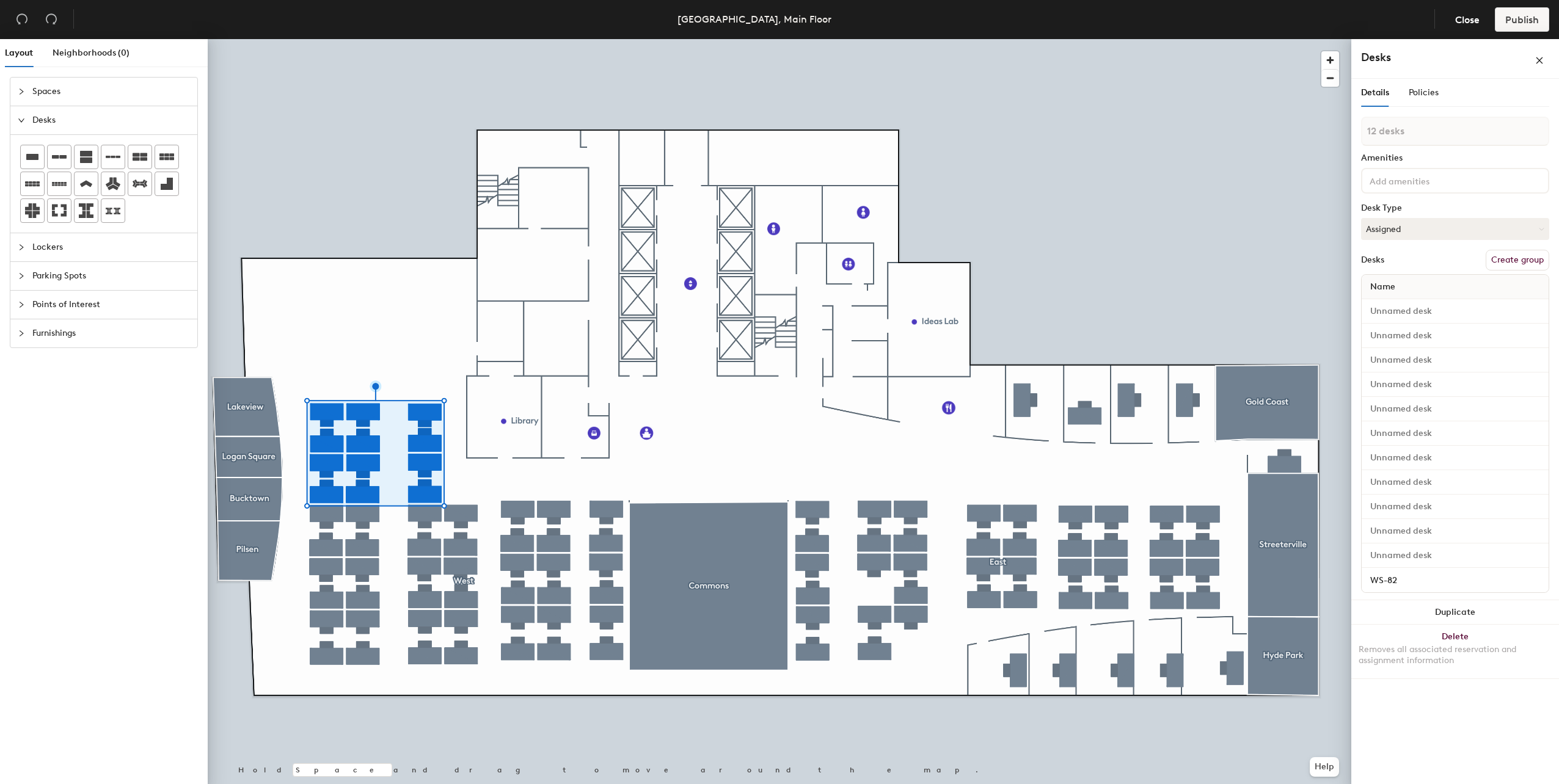
click at [1510, 256] on button "Create group" at bounding box center [1518, 260] width 63 height 21
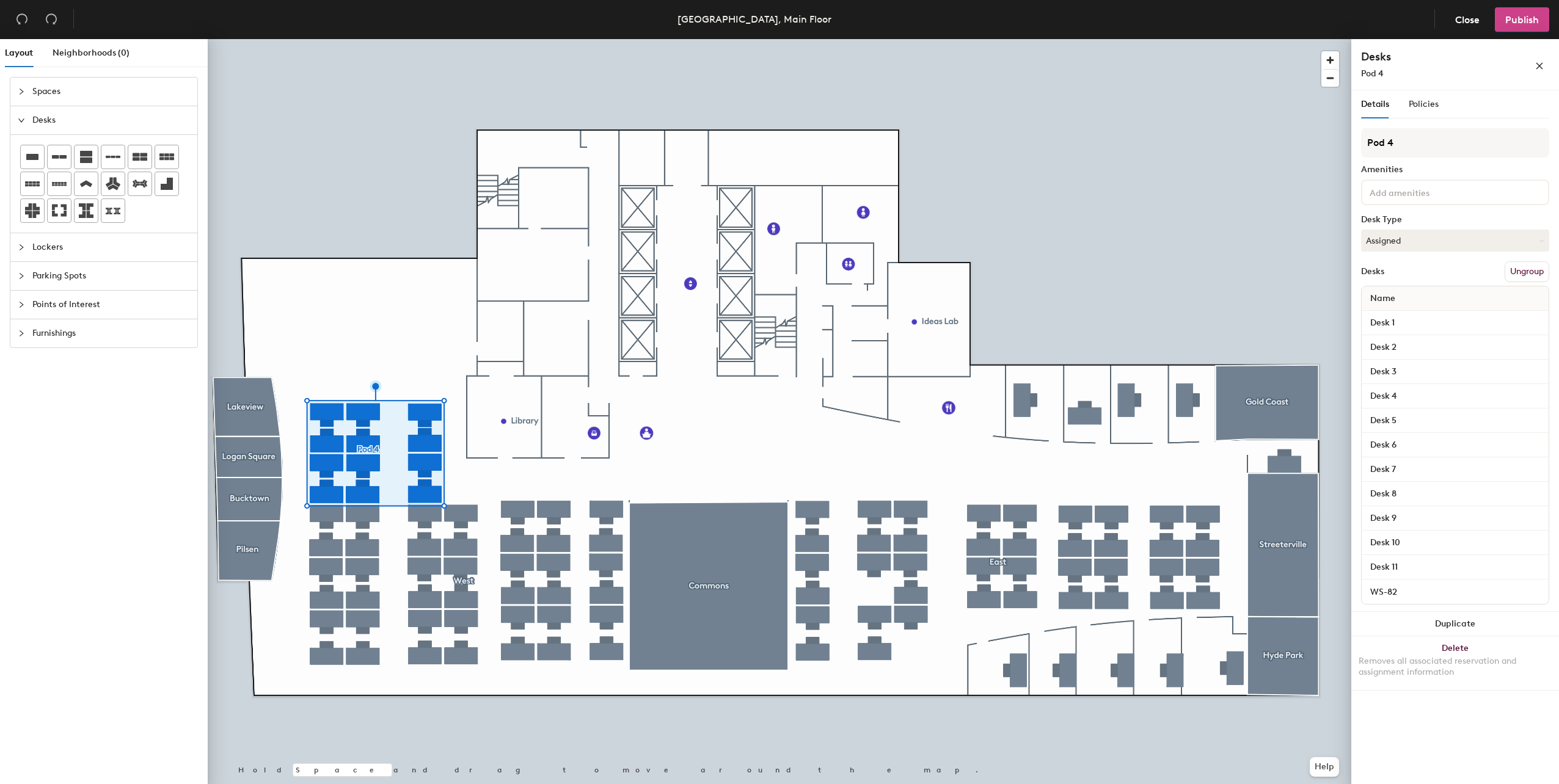
click at [1520, 26] on button "Publish" at bounding box center [1523, 20] width 54 height 24
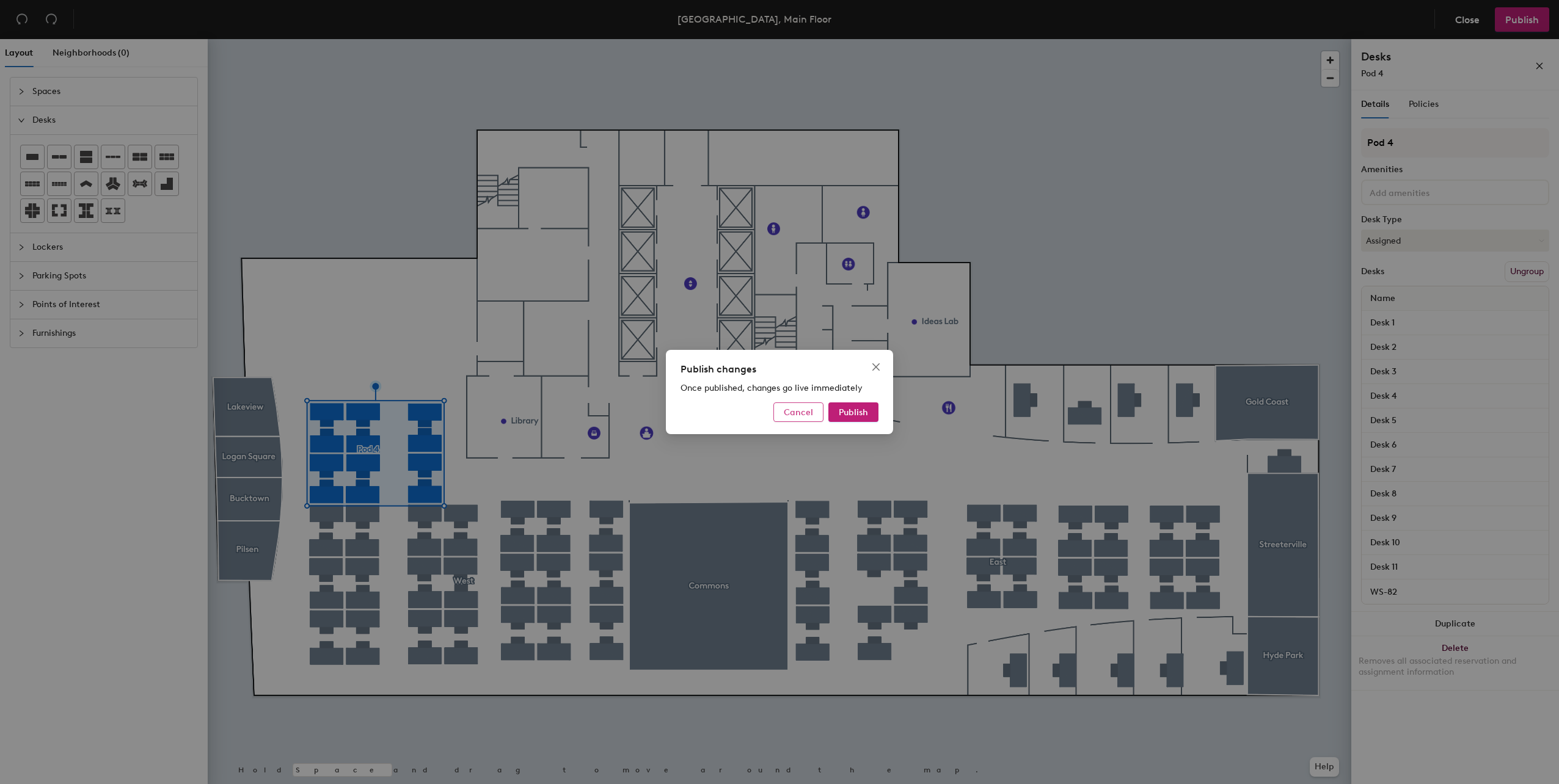
click at [794, 408] on span "Cancel" at bounding box center [798, 412] width 29 height 10
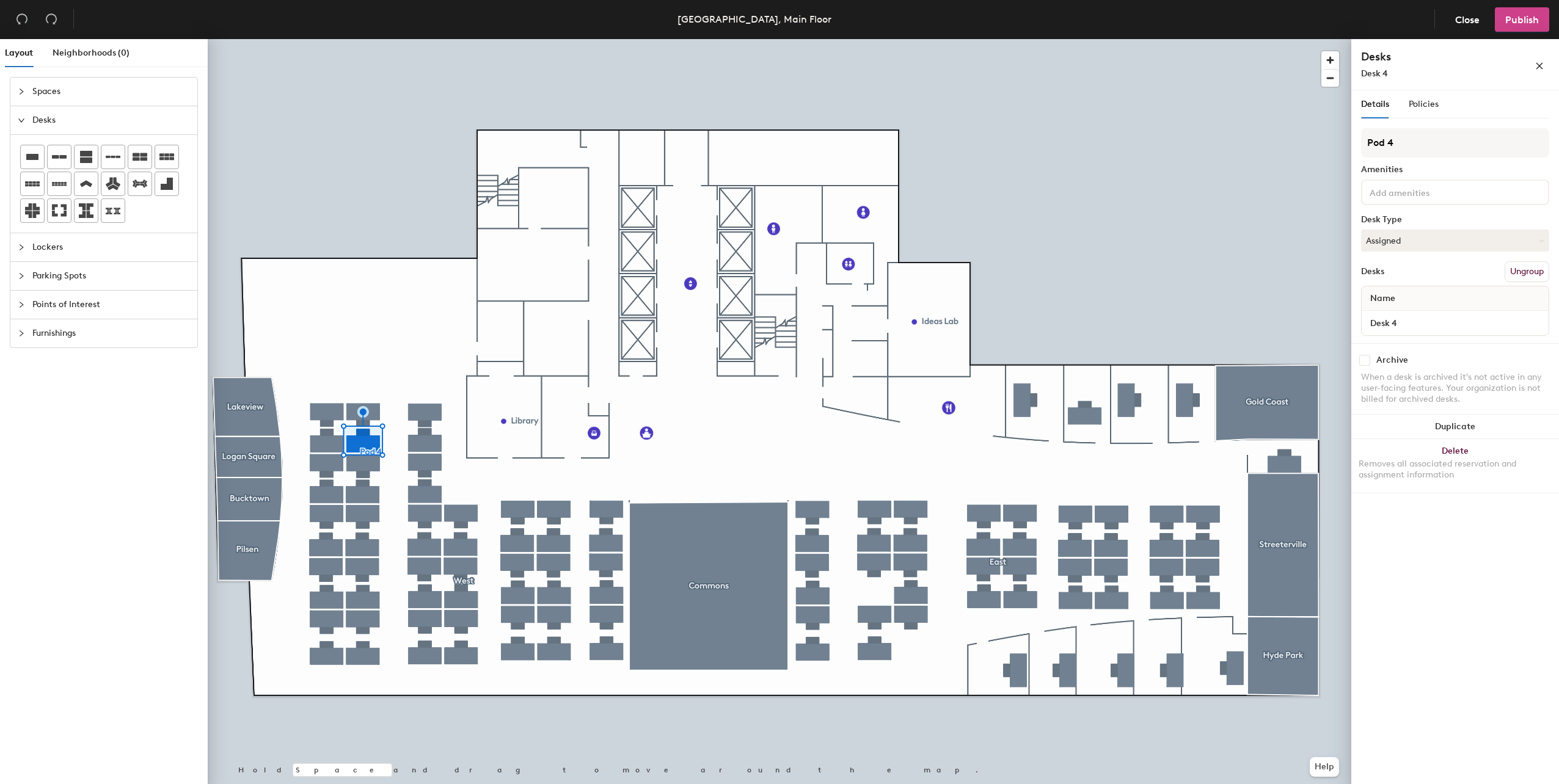
click at [1527, 20] on span "Publish" at bounding box center [1523, 20] width 34 height 11
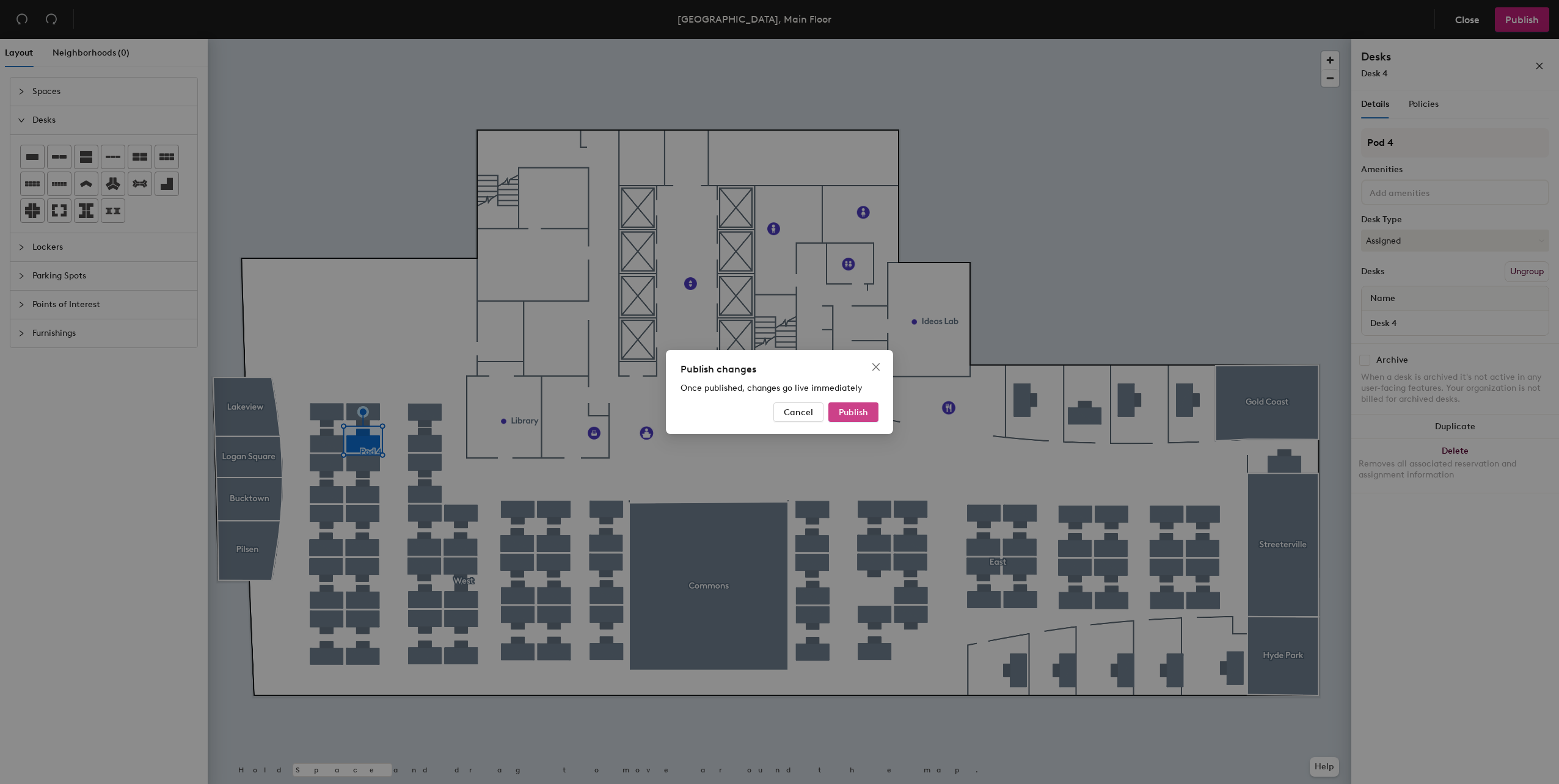
click at [863, 410] on span "Publish" at bounding box center [853, 412] width 29 height 10
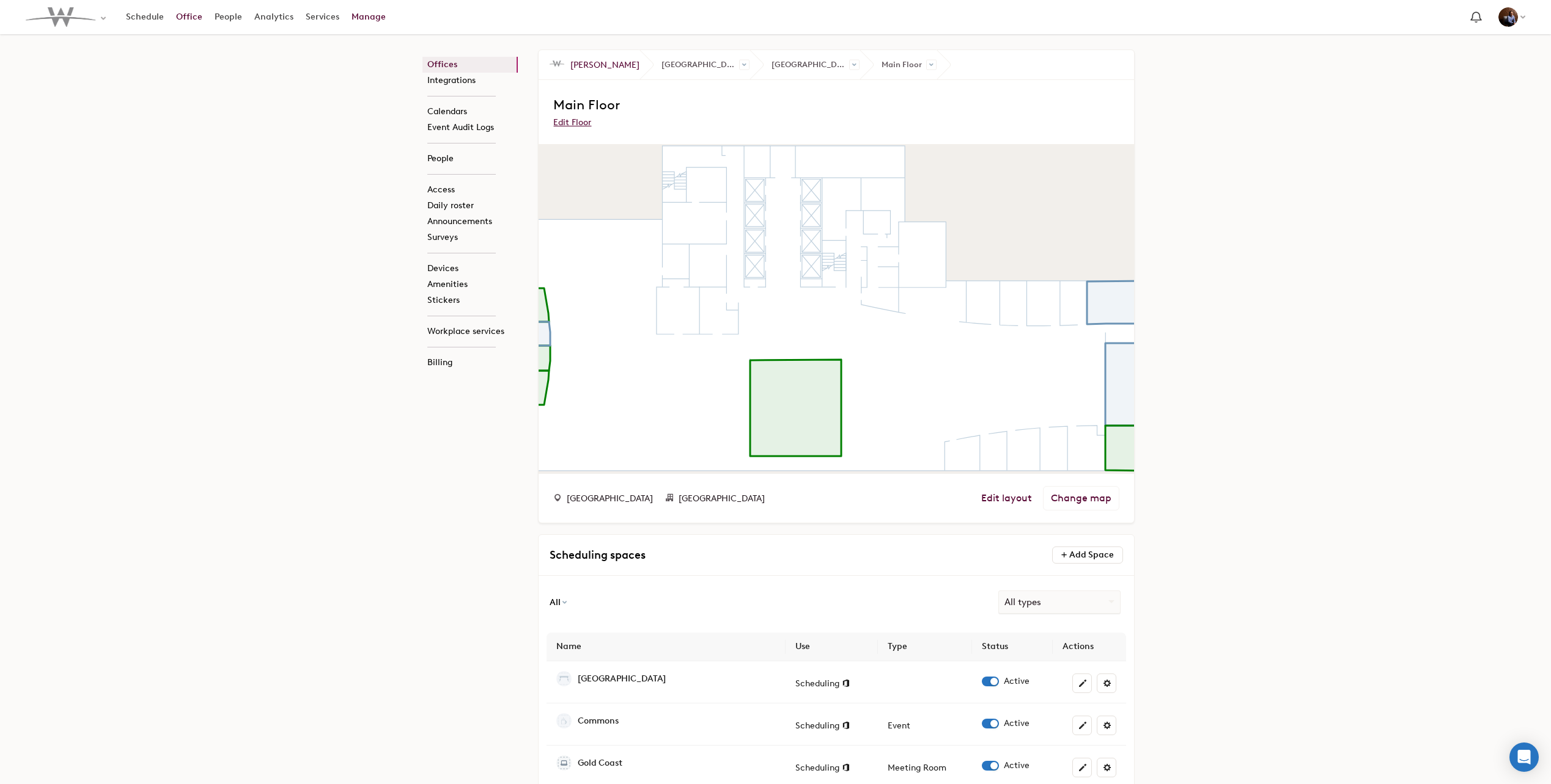
click at [184, 15] on link "Office" at bounding box center [188, 18] width 38 height 22
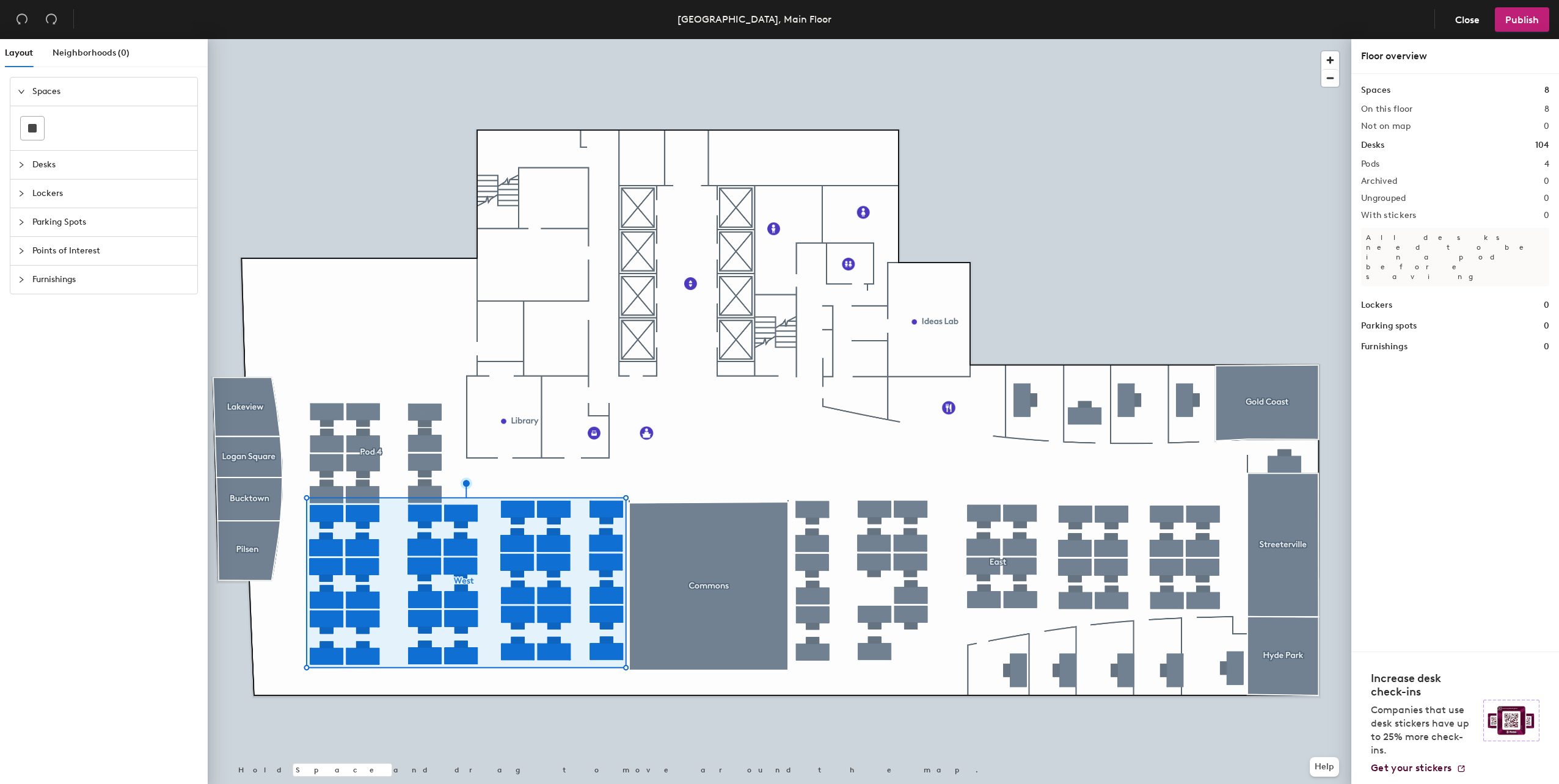
click at [321, 39] on div at bounding box center [780, 39] width 1144 height 0
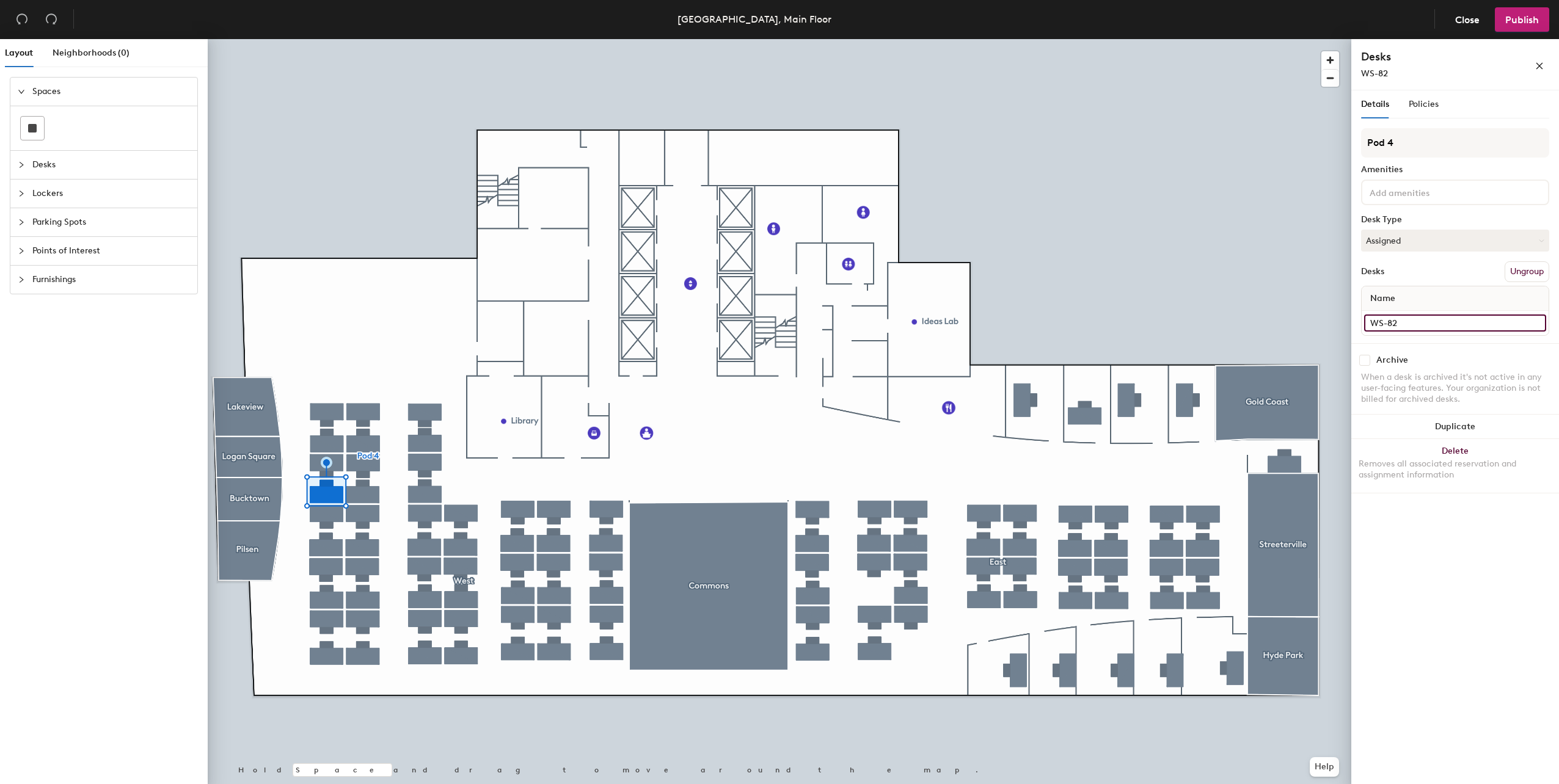
click at [1414, 322] on input "WS-82" at bounding box center [1455, 323] width 182 height 17
click at [1422, 325] on input "Desk 2" at bounding box center [1455, 323] width 182 height 17
click at [1300, 319] on div "Layout Neighborhoods (0) Spaces Desks Lockers Parking Spots Points of Interest …" at bounding box center [780, 414] width 1559 height 750
click at [1332, 308] on div "Layout Neighborhoods (0) Spaces Desks Lockers Parking Spots Points of Interest …" at bounding box center [780, 414] width 1559 height 750
paste input "WS-8"
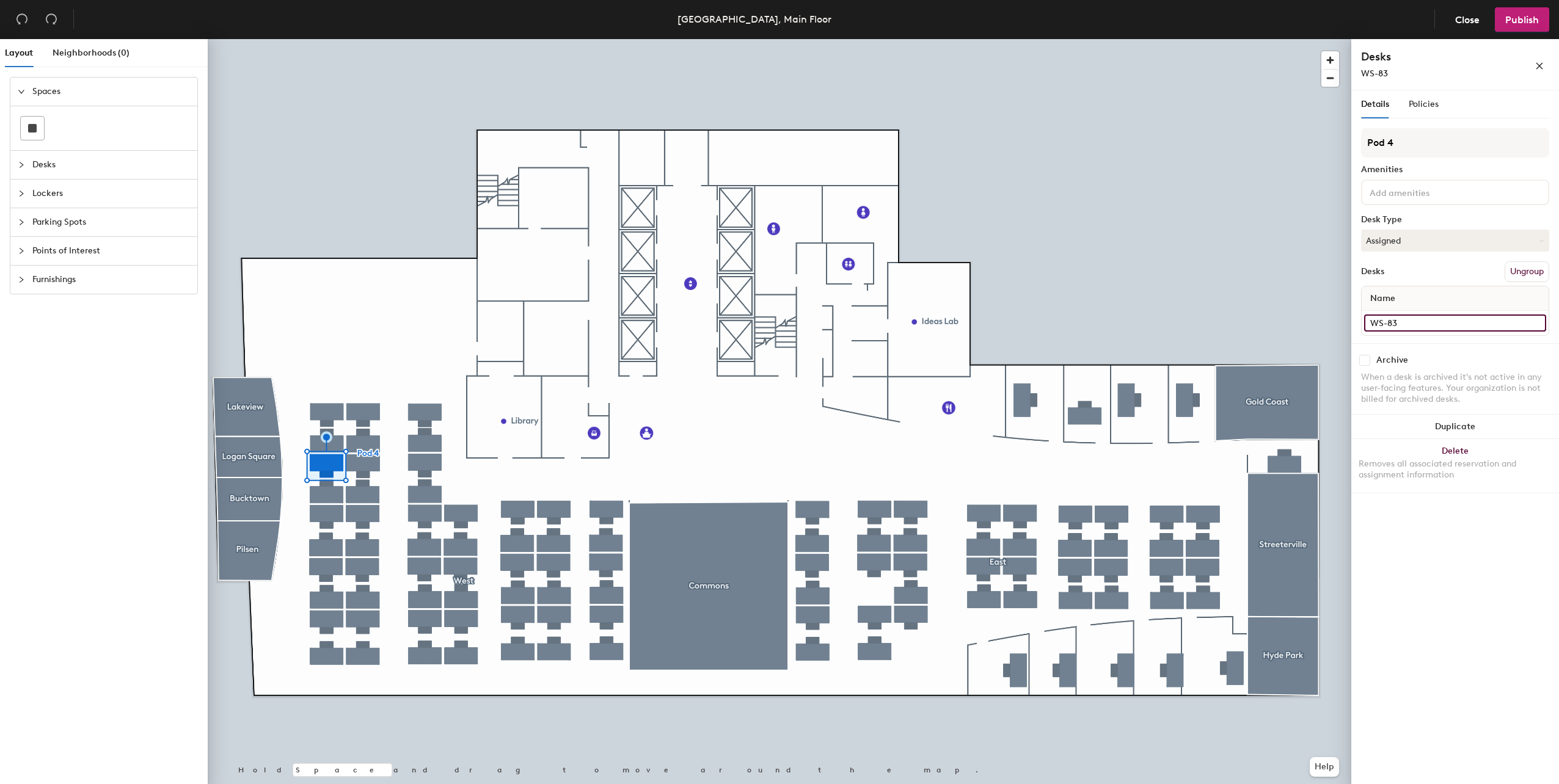
type input "WS-83"
click at [1297, 315] on div "Layout Neighborhoods (0) Spaces Desks Lockers Parking Spots Points of Interest …" at bounding box center [780, 414] width 1559 height 750
paste input "WS-82"
type input "WS-84"
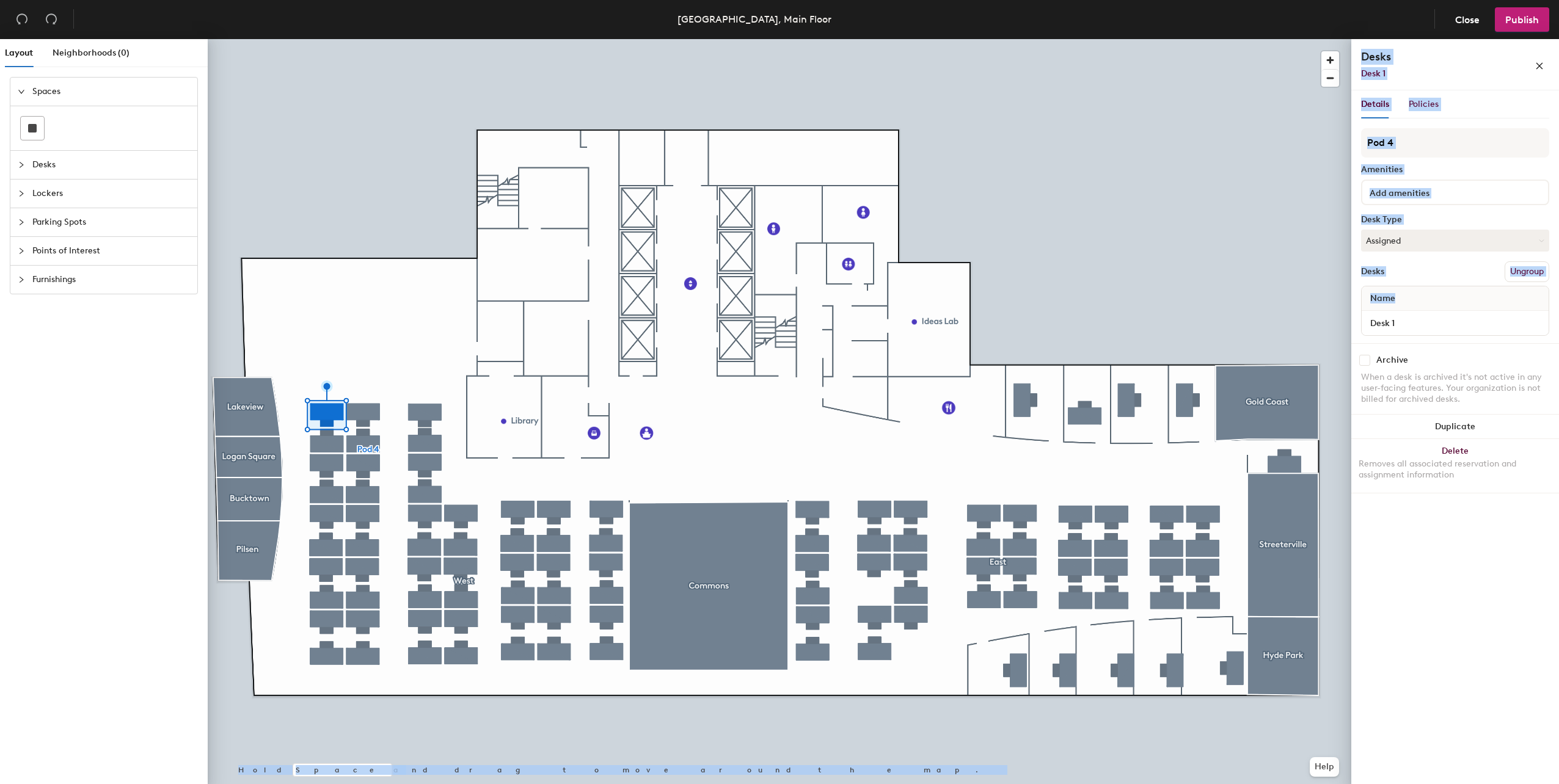
click at [1236, 300] on div "Layout Neighborhoods (0) Spaces Desks Lockers Parking Spots Points of Interest …" at bounding box center [780, 414] width 1559 height 750
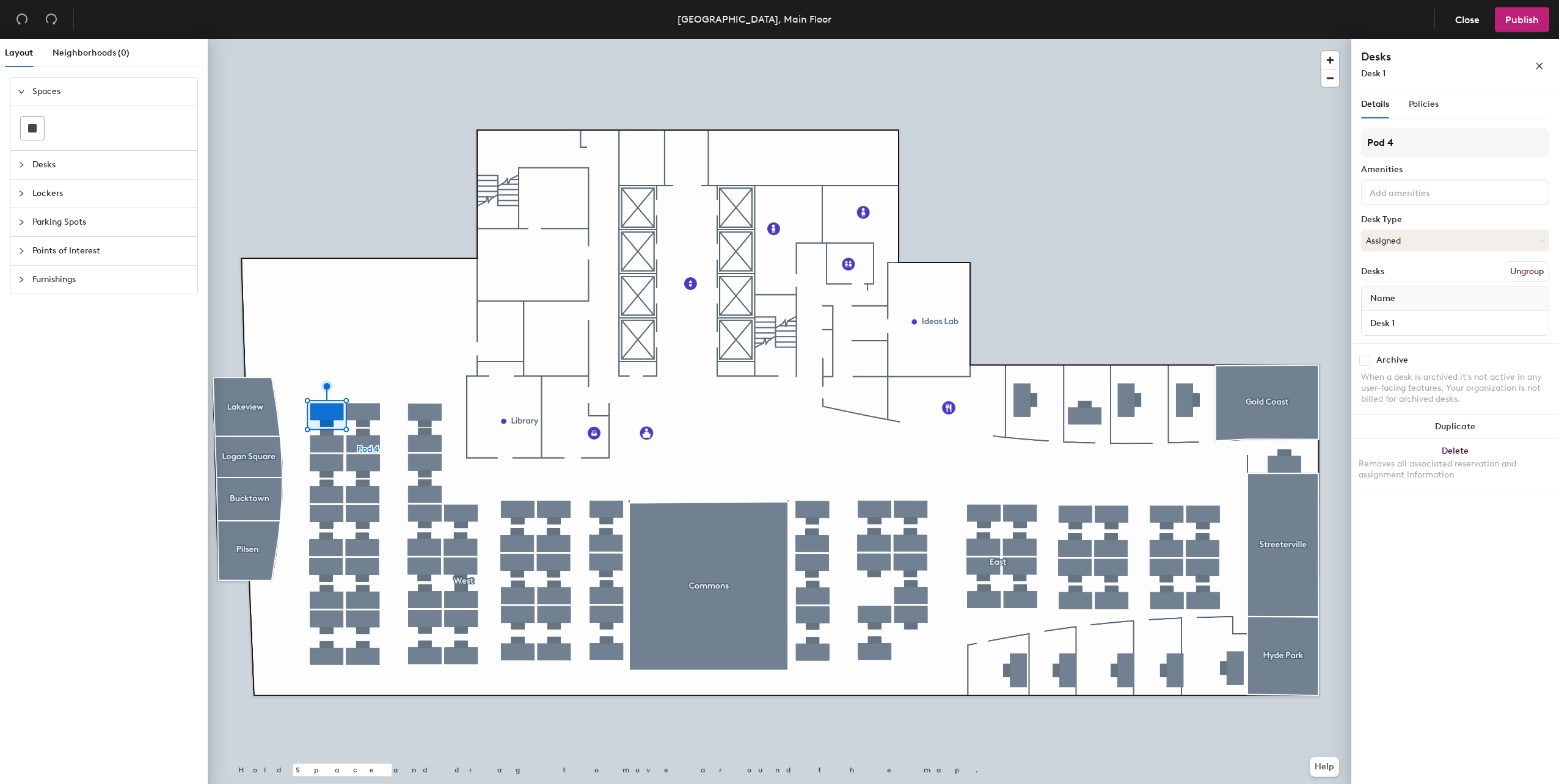
click at [1457, 335] on div "Name Desk 1" at bounding box center [1456, 311] width 188 height 50
click at [1243, 296] on div "Layout Neighborhoods (0) Spaces Desks Lockers Parking Spots Points of Interest …" at bounding box center [780, 414] width 1559 height 750
type input "8"
paste input "WS-82"
type input "WS-85"
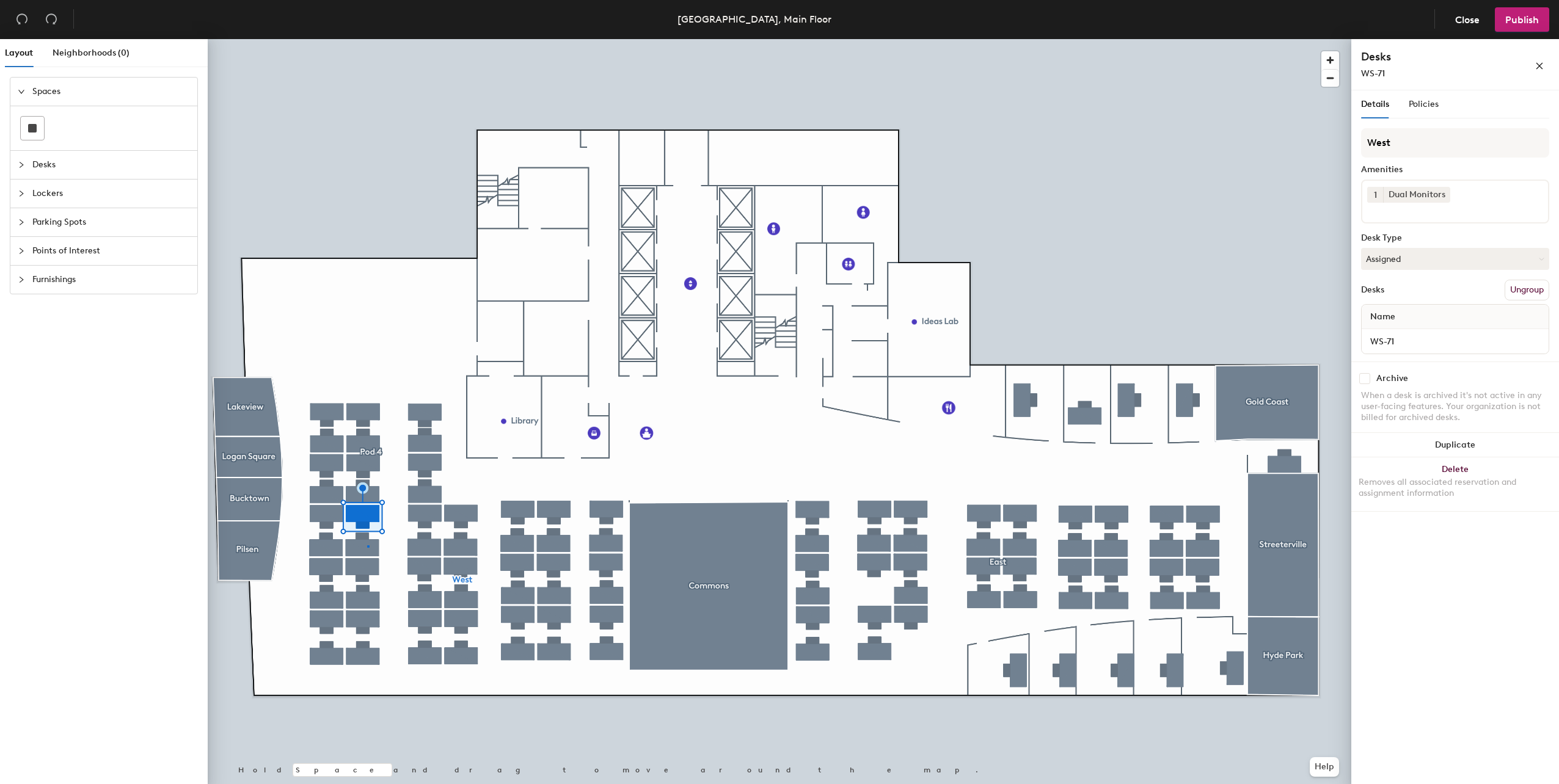
drag, startPoint x: 1445, startPoint y: 321, endPoint x: 367, endPoint y: 547, distance: 1101.4
click at [367, 39] on div at bounding box center [780, 39] width 1144 height 0
click at [330, 39] on div at bounding box center [780, 39] width 1144 height 0
